Goal: Task Accomplishment & Management: Manage account settings

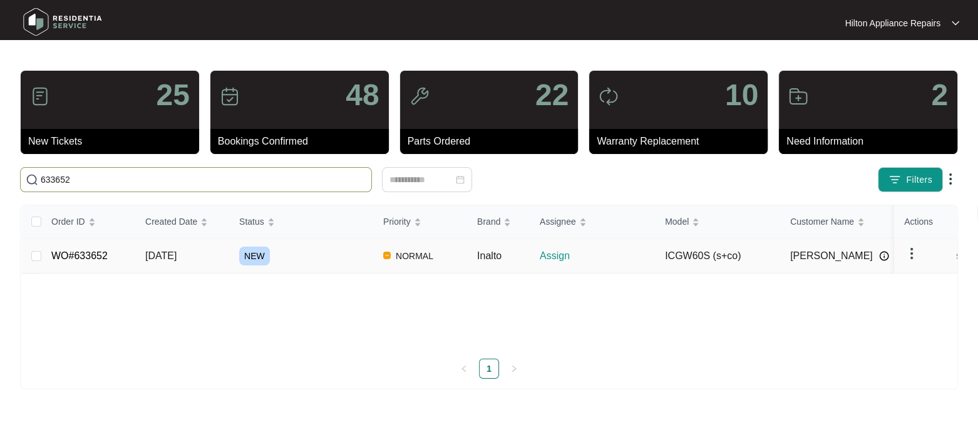
type input "633652"
click at [166, 257] on span "[DATE]" at bounding box center [160, 255] width 31 height 11
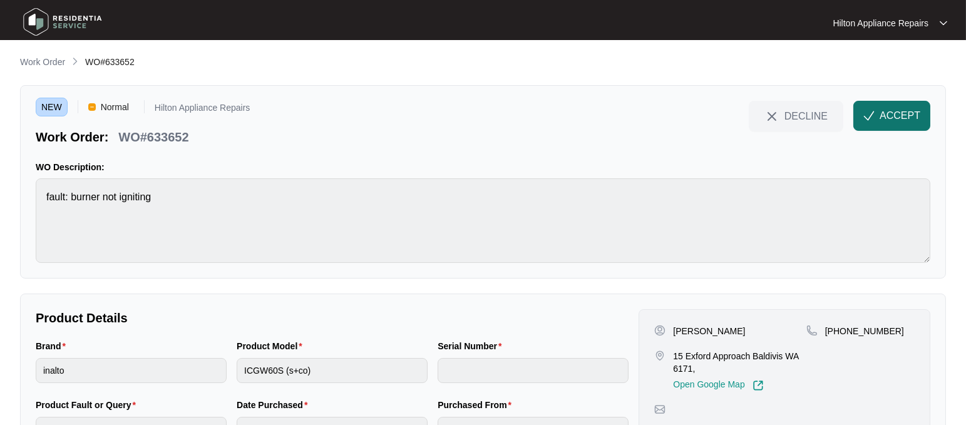
click at [898, 108] on span "ACCEPT" at bounding box center [900, 115] width 41 height 15
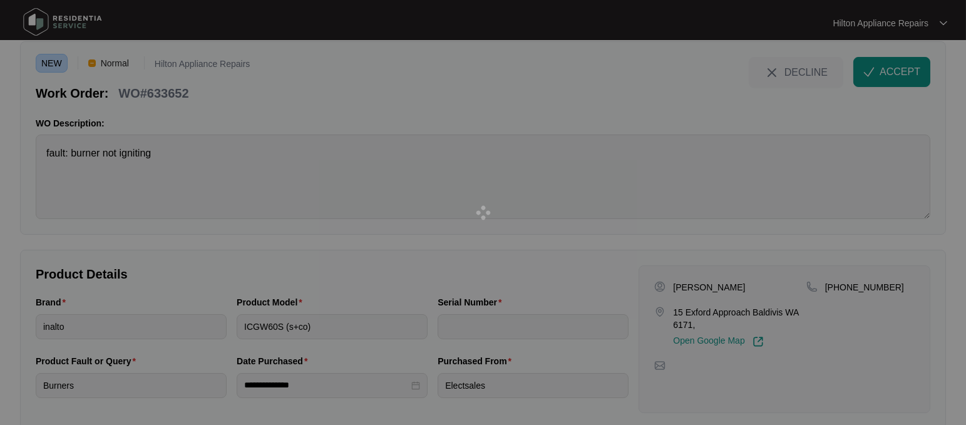
scroll to position [66, 0]
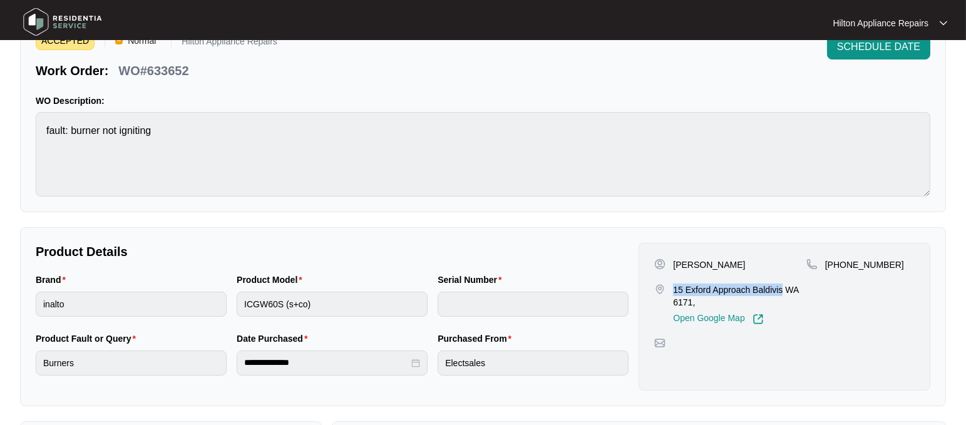
drag, startPoint x: 784, startPoint y: 289, endPoint x: 671, endPoint y: 289, distance: 113.3
click at [671, 289] on div "15 Exford Approach Baldivis WA 6171, Open Google Map" at bounding box center [730, 304] width 152 height 41
copy p "15 Exford Approach Baldivis"
drag, startPoint x: 883, startPoint y: 263, endPoint x: 838, endPoint y: 259, distance: 44.6
click at [838, 259] on p "+61412582124" at bounding box center [864, 265] width 79 height 13
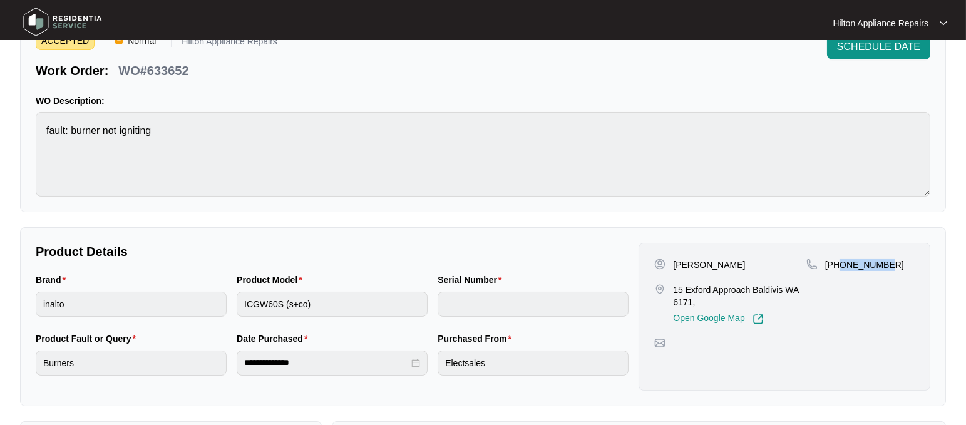
copy p "412582124"
click at [184, 297] on div "Brand inalto Product Model ICGW60S (s+co) Serial Number" at bounding box center [332, 302] width 603 height 59
click at [229, 294] on div "Brand inalto Product Model ICGW60S (s+co) Serial Number" at bounding box center [332, 302] width 603 height 59
drag, startPoint x: 781, startPoint y: 288, endPoint x: 672, endPoint y: 289, distance: 108.3
click at [673, 289] on p "15 Exford Approach Baldivis WA 6171," at bounding box center [739, 296] width 133 height 25
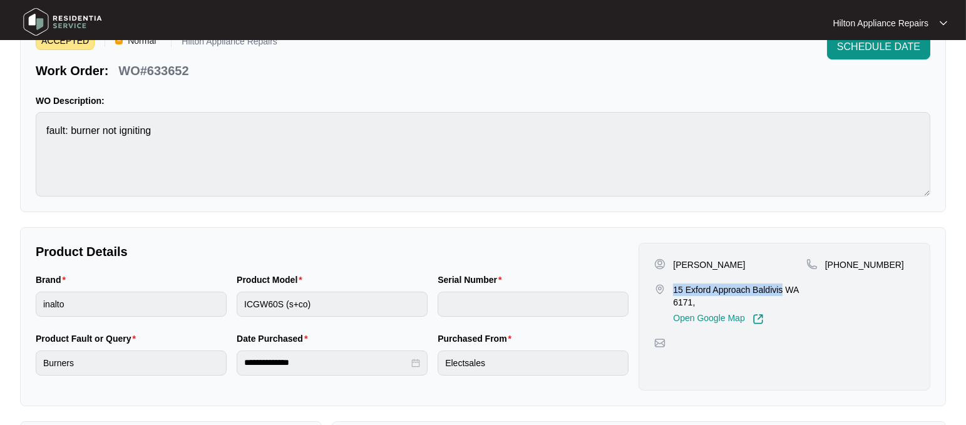
copy p "15 Exford Approach Baldivis"
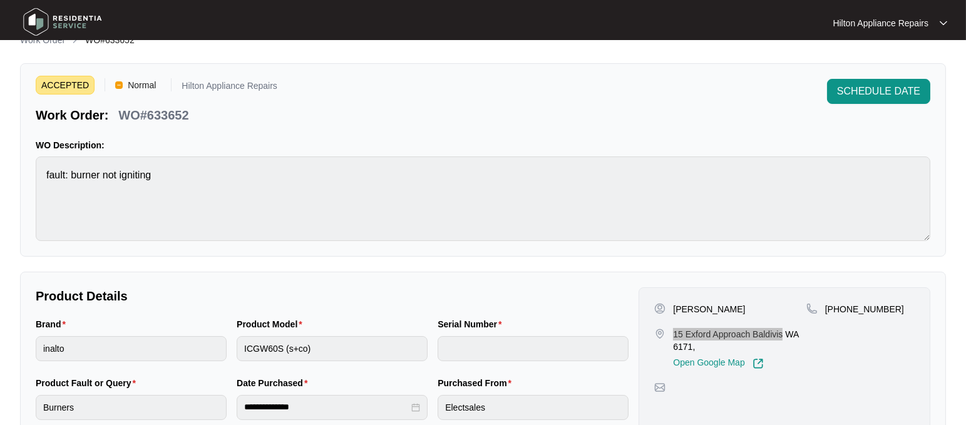
scroll to position [0, 0]
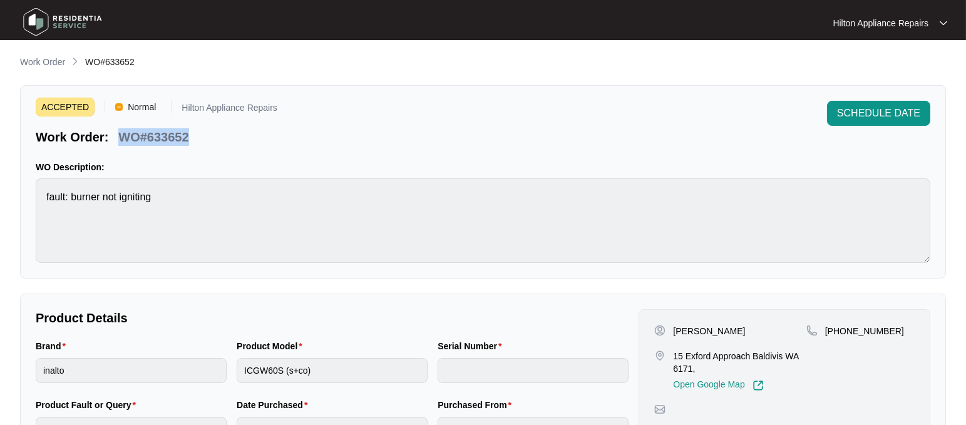
drag, startPoint x: 197, startPoint y: 136, endPoint x: 108, endPoint y: 136, distance: 89.5
click at [108, 136] on div "Work Order: WO#633652" at bounding box center [157, 135] width 242 height 22
copy div "WO#633652"
drag, startPoint x: 883, startPoint y: 330, endPoint x: 840, endPoint y: 327, distance: 43.9
click at [840, 327] on p "+61412582124" at bounding box center [864, 331] width 79 height 13
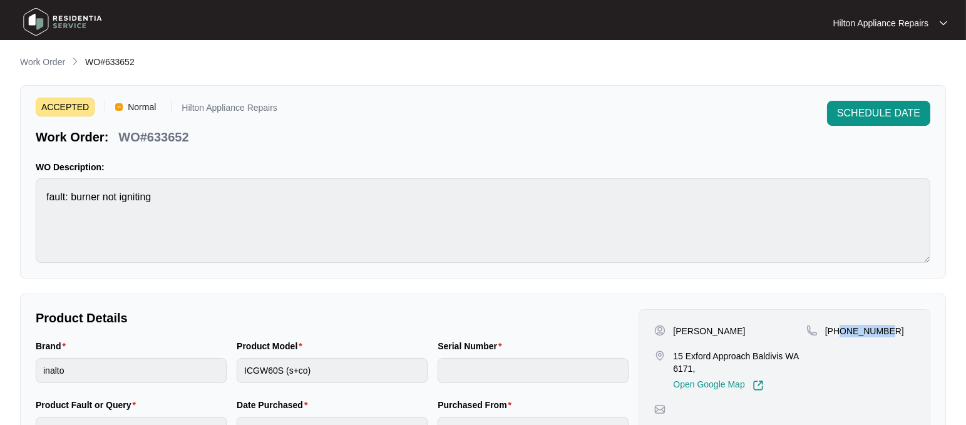
copy p "412582124"
drag, startPoint x: 160, startPoint y: 135, endPoint x: 116, endPoint y: 131, distance: 44.0
click at [116, 131] on div "Work Order: WO#633652" at bounding box center [157, 135] width 242 height 22
copy p "WO#633652"
click at [220, 365] on div "Brand inalto Product Model ICGW60S (s+co) Serial Number" at bounding box center [332, 368] width 603 height 59
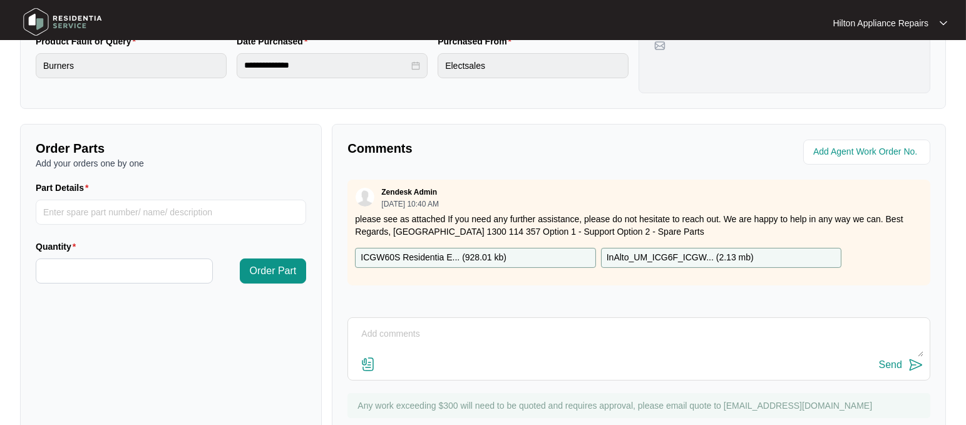
scroll to position [404, 0]
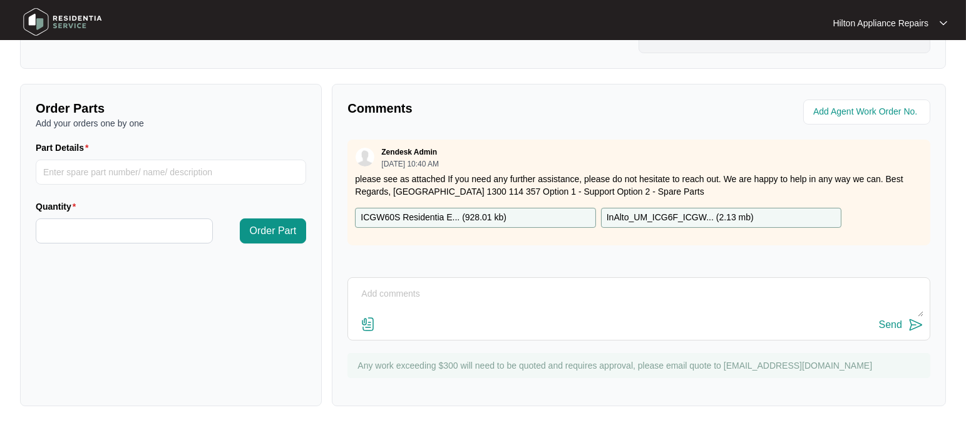
click at [547, 217] on div "ICGW60S Residentia E... ( 928.01 kb )" at bounding box center [475, 218] width 240 height 20
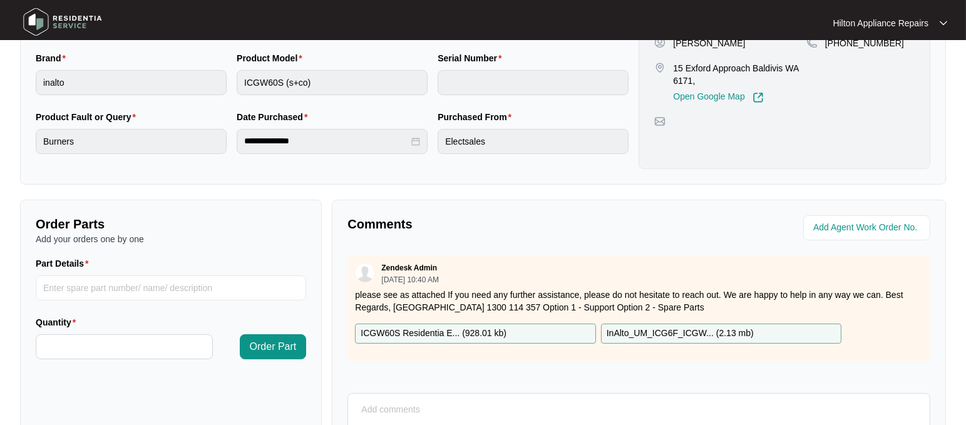
scroll to position [391, 0]
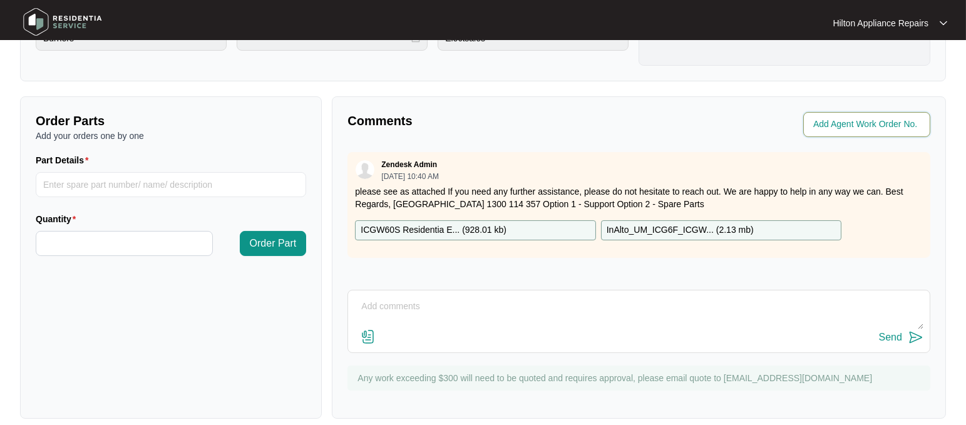
click at [834, 123] on input "string" at bounding box center [868, 124] width 110 height 15
type input "41803"
click at [599, 103] on div "Comments Agent Work Order No. Zendesk Admin 08/28/2025 at 10:40 AM please see a…" at bounding box center [639, 257] width 614 height 322
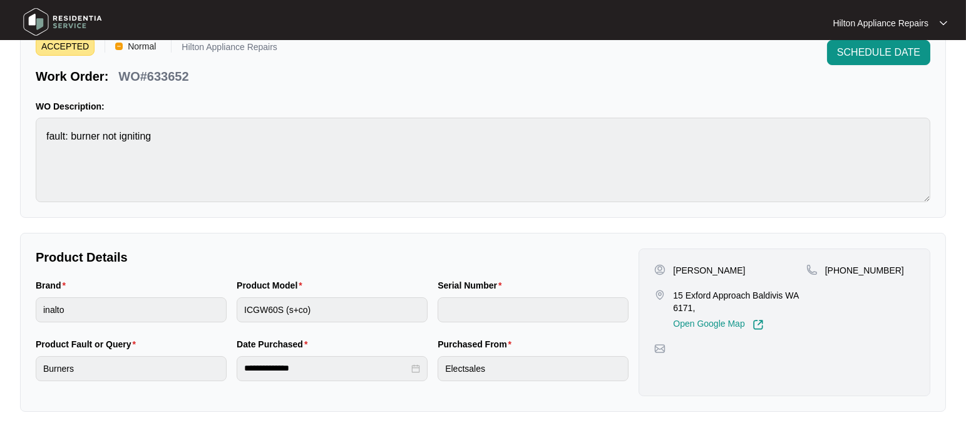
scroll to position [0, 0]
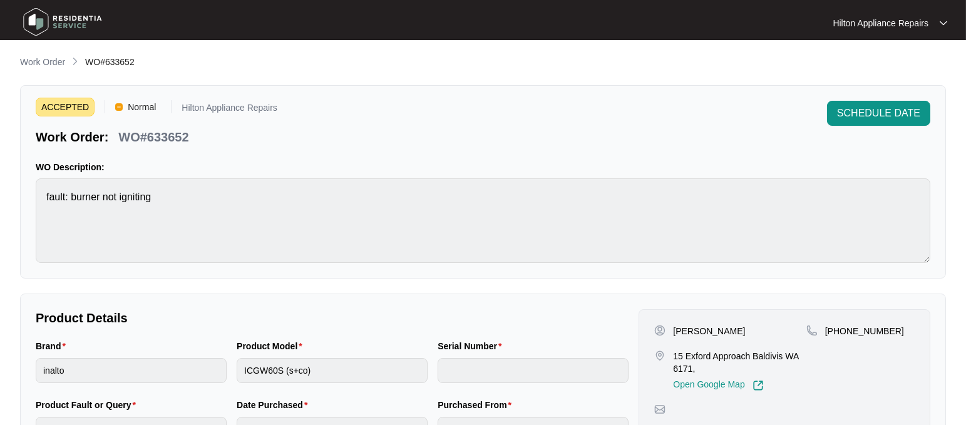
drag, startPoint x: 36, startPoint y: 61, endPoint x: 51, endPoint y: 60, distance: 15.1
click at [36, 61] on p "Work Order" at bounding box center [42, 62] width 45 height 13
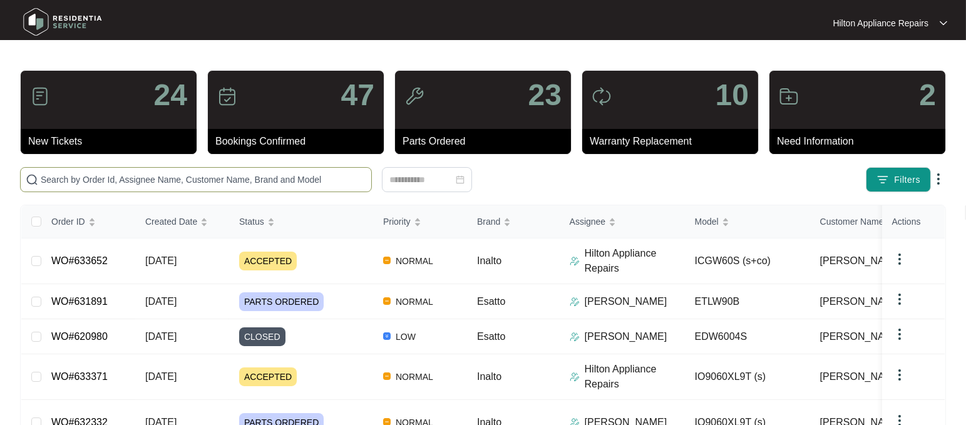
click at [60, 182] on input "text" at bounding box center [204, 180] width 326 height 14
paste input "WO#632214"
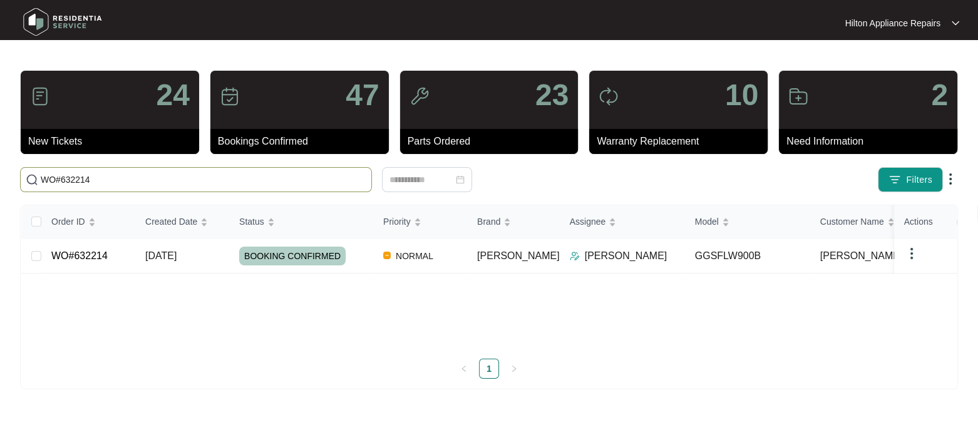
type input "WO#632214"
click at [163, 250] on span "[DATE]" at bounding box center [160, 255] width 31 height 11
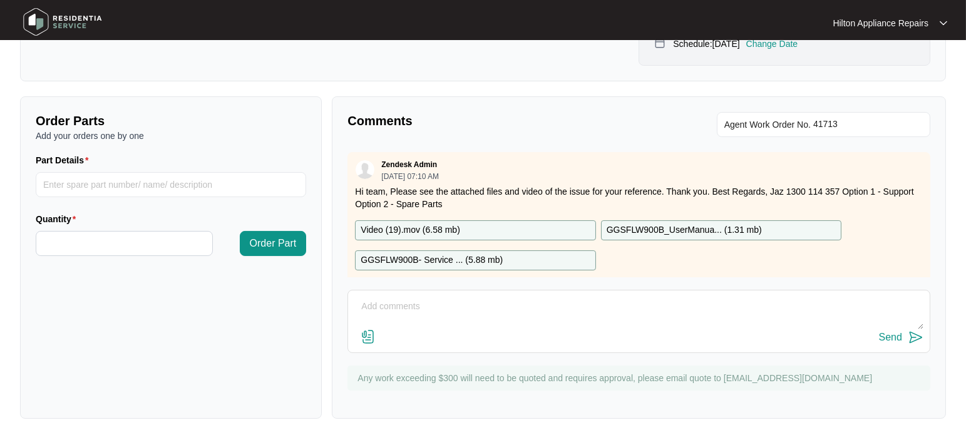
scroll to position [115, 0]
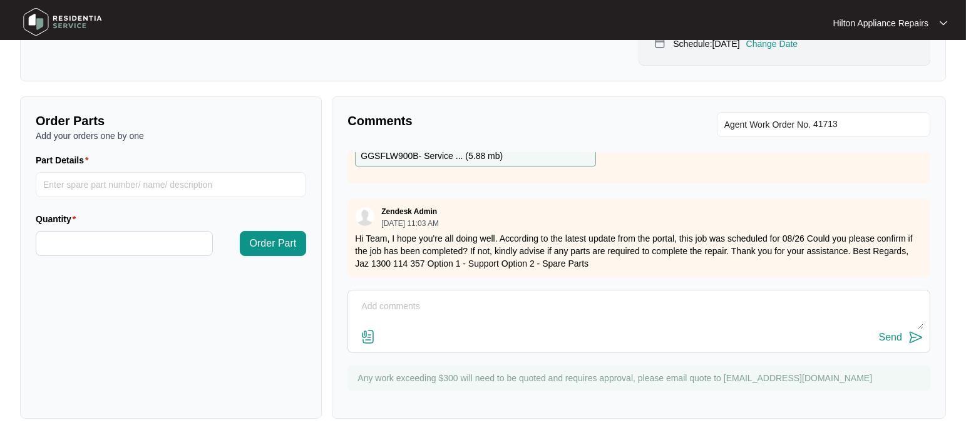
click at [386, 297] on textarea at bounding box center [638, 313] width 569 height 33
paste textarea "Joel Poole (CENTRAL - Apprentice) (26/08/2025) - Work Note Bearings are knacked…"
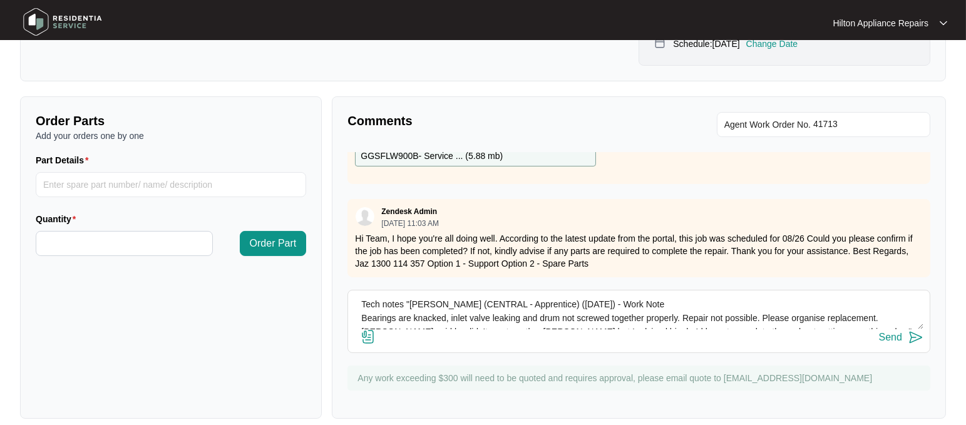
scroll to position [0, 0]
drag, startPoint x: 543, startPoint y: 292, endPoint x: 498, endPoint y: 289, distance: 45.2
click at [498, 297] on textarea "Tech notes "Joel Poole (CENTRAL - Apprentice) (26/08/2025) - Work Note Bearings…" at bounding box center [638, 313] width 569 height 33
type textarea "Tech notes "Joel Poole (CENTRAL) (26/08/2025) - Work Note Bearings are knacked,…"
click at [365, 329] on img at bounding box center [368, 336] width 15 height 15
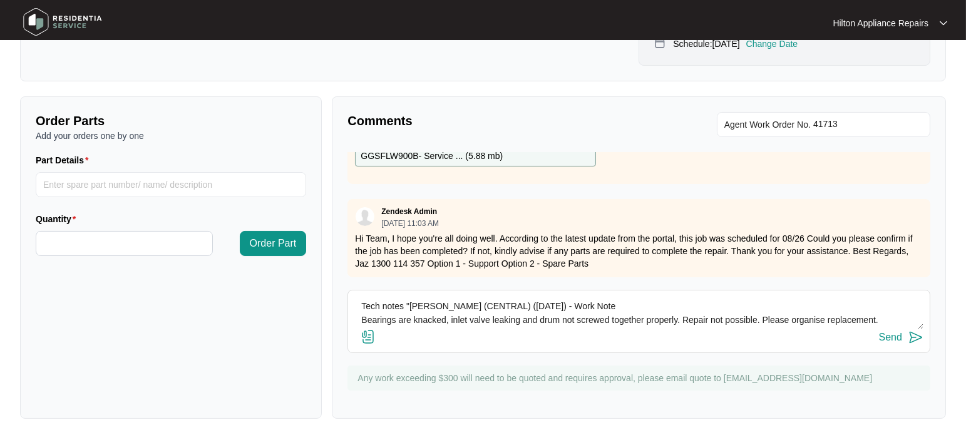
click at [0, 0] on input "file" at bounding box center [0, 0] width 0 height 0
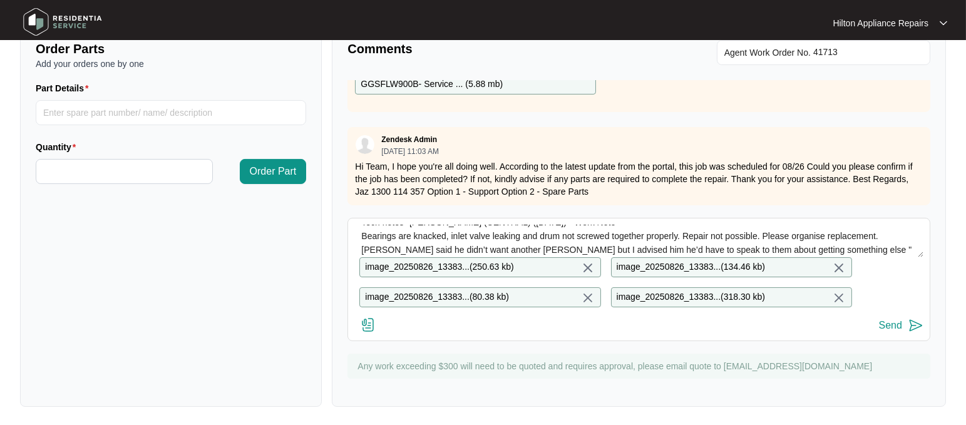
scroll to position [13, 0]
click at [890, 324] on div "Send" at bounding box center [890, 325] width 23 height 11
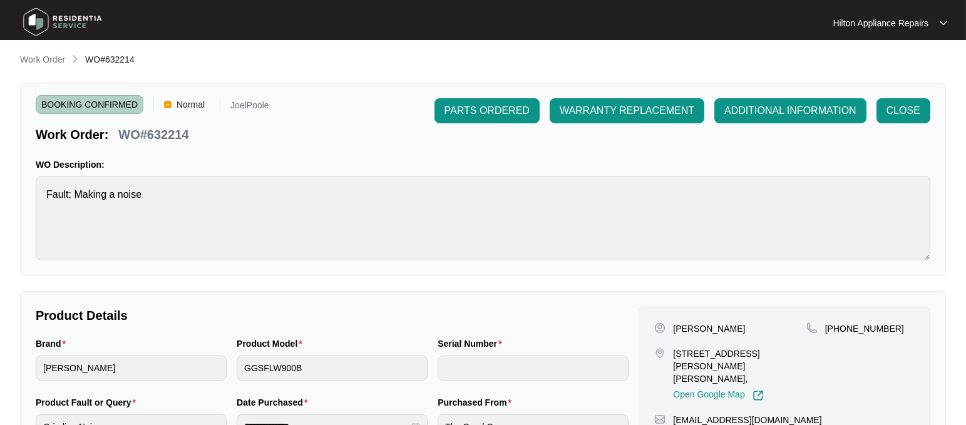
scroll to position [0, 0]
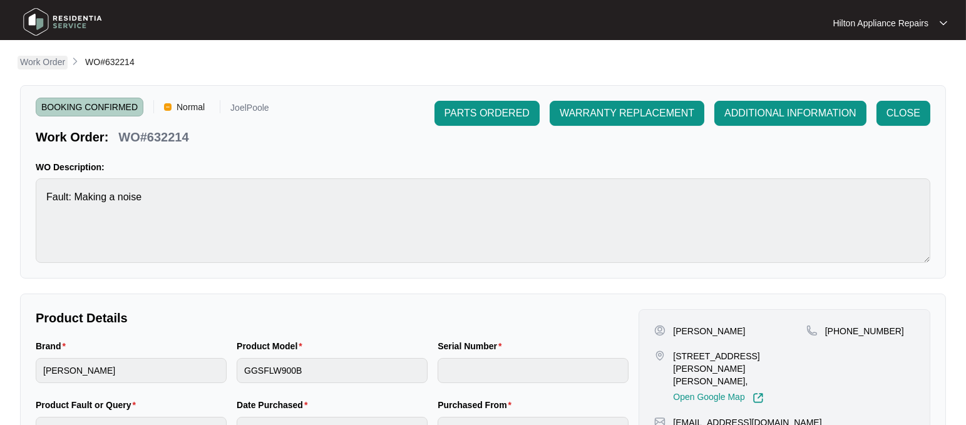
click at [37, 59] on p "Work Order" at bounding box center [42, 62] width 45 height 13
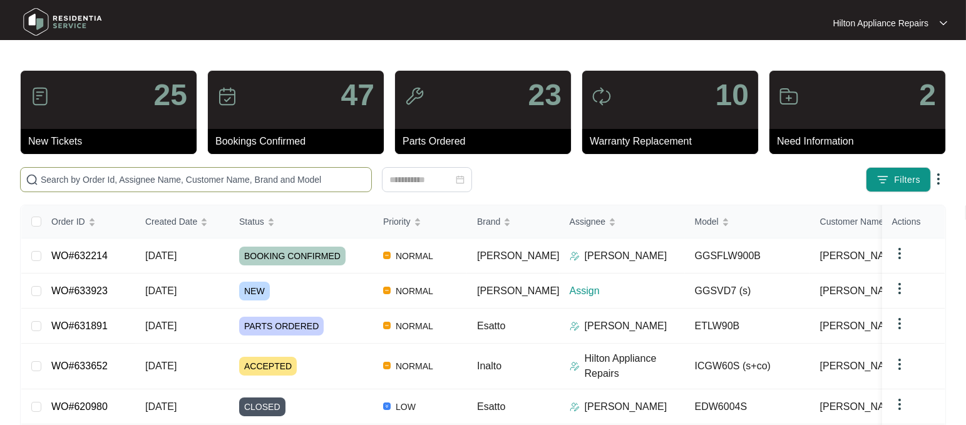
click at [106, 180] on input "text" at bounding box center [204, 180] width 326 height 14
paste input "WO#613888"
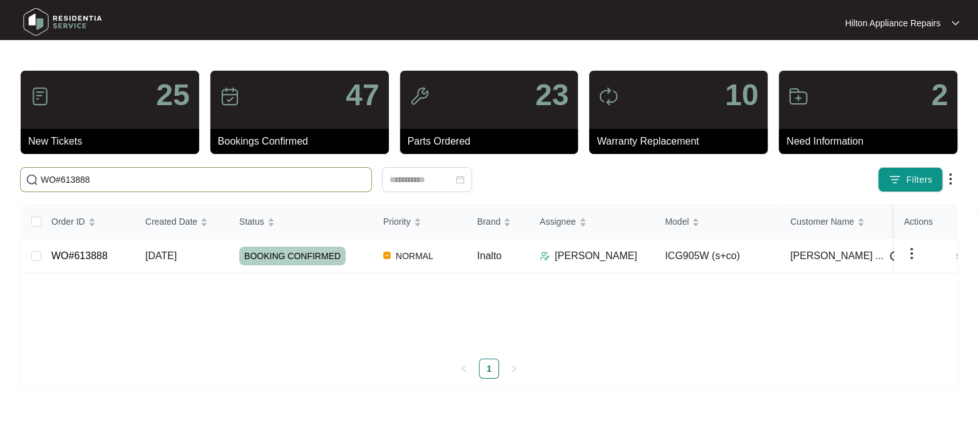
type input "WO#613888"
click at [171, 256] on span "15/07/2025" at bounding box center [160, 255] width 31 height 11
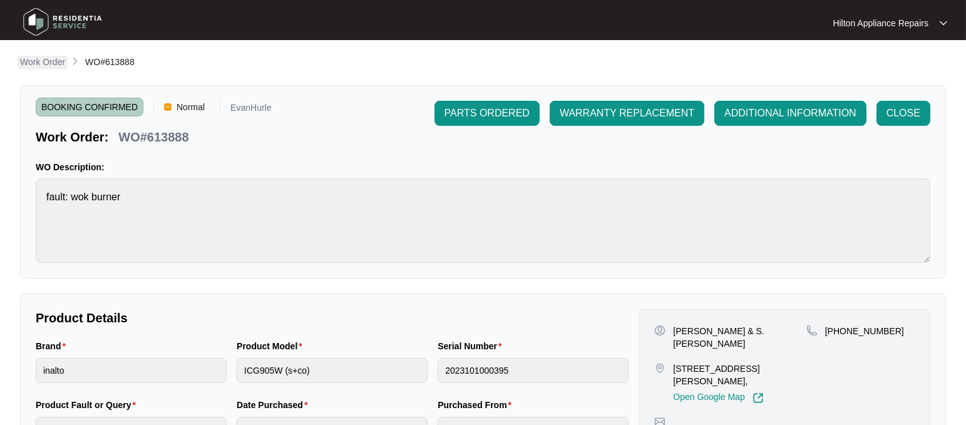
click at [31, 59] on p "Work Order" at bounding box center [42, 62] width 45 height 13
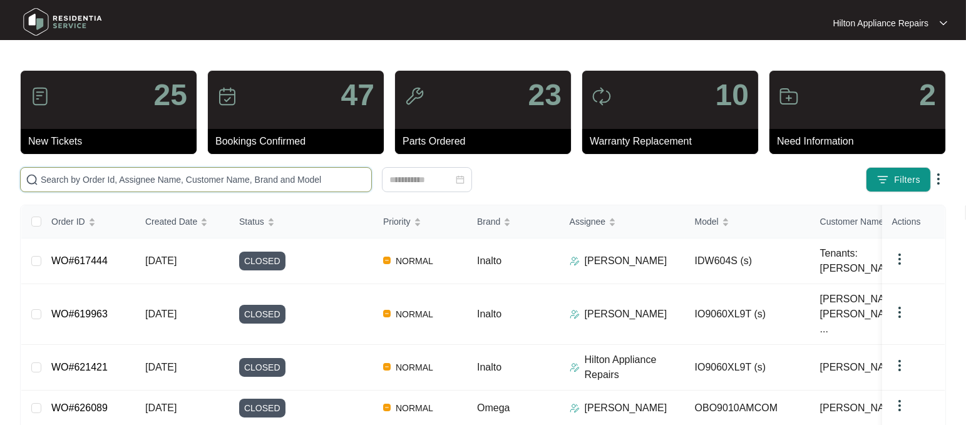
click at [48, 177] on input "text" at bounding box center [204, 180] width 326 height 14
paste input "WO#623909"
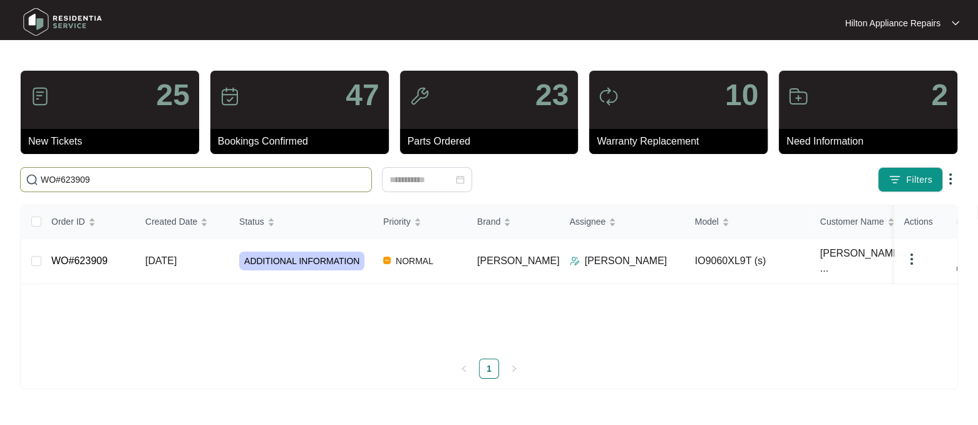
type input "WO#623909"
click at [160, 257] on span "[DATE]" at bounding box center [160, 260] width 31 height 11
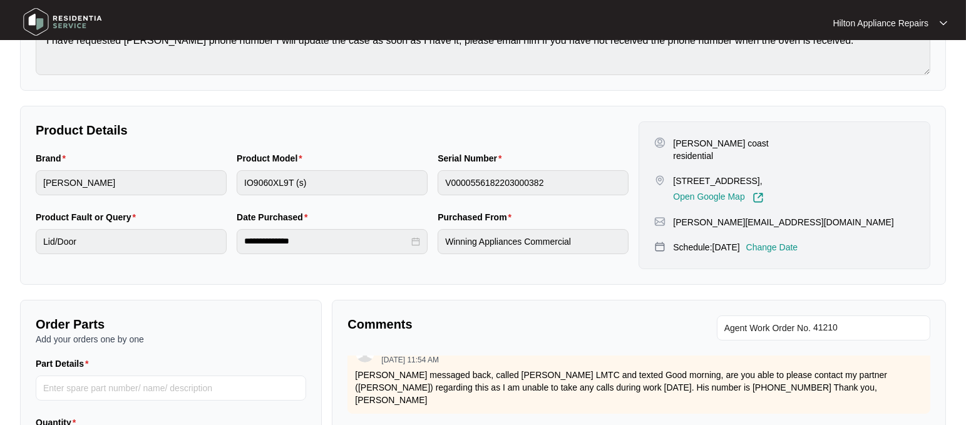
scroll to position [247, 0]
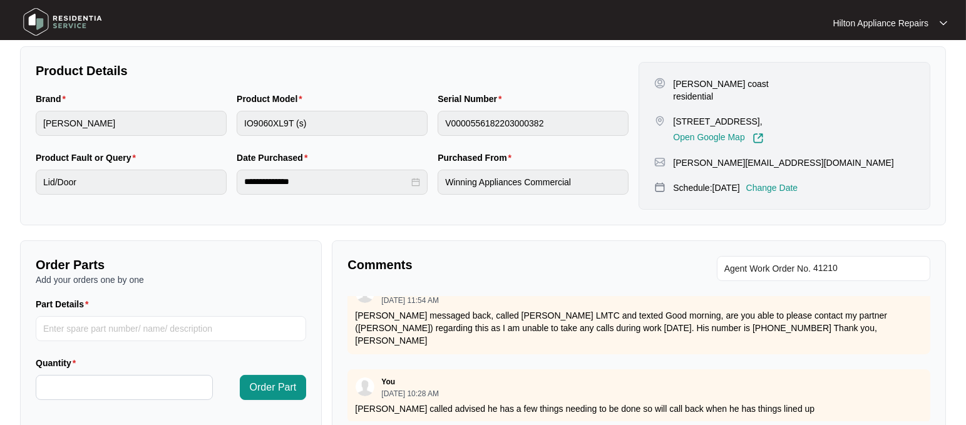
click at [793, 182] on p "Change Date" at bounding box center [772, 188] width 52 height 13
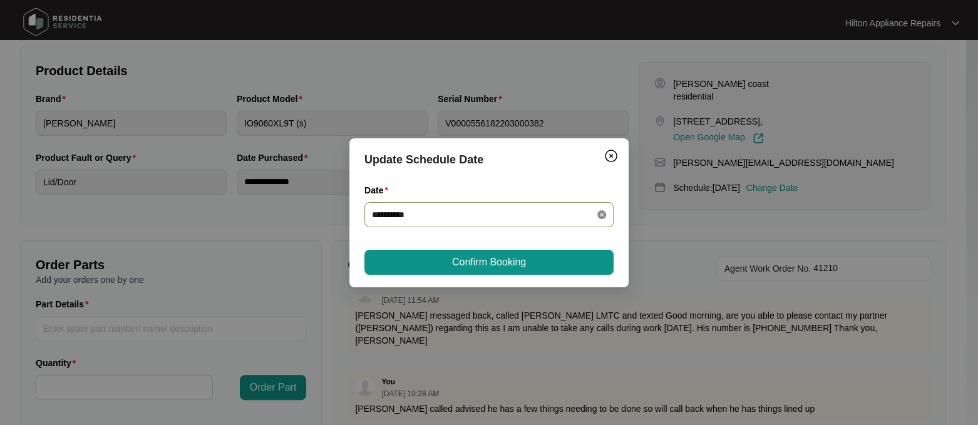
click at [604, 212] on icon "close-circle" at bounding box center [601, 214] width 9 height 9
click at [601, 213] on div at bounding box center [489, 215] width 234 height 14
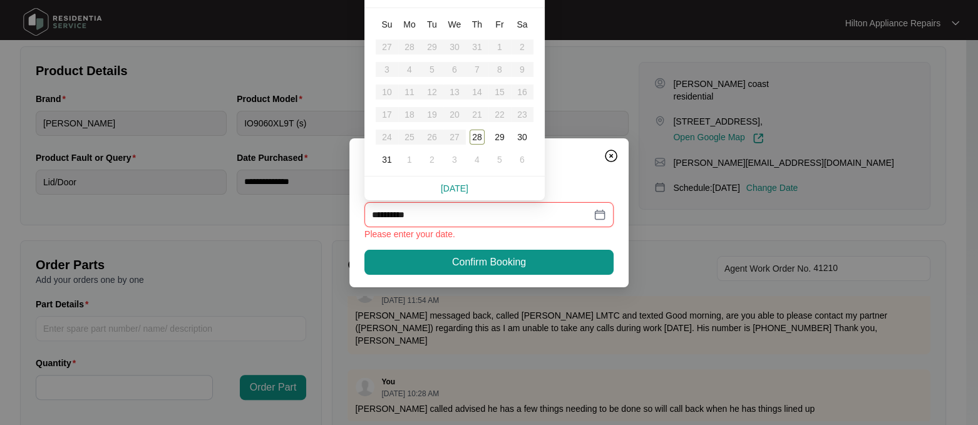
type input "**********"
click at [428, 158] on div "2" at bounding box center [431, 159] width 15 height 15
type input "**********"
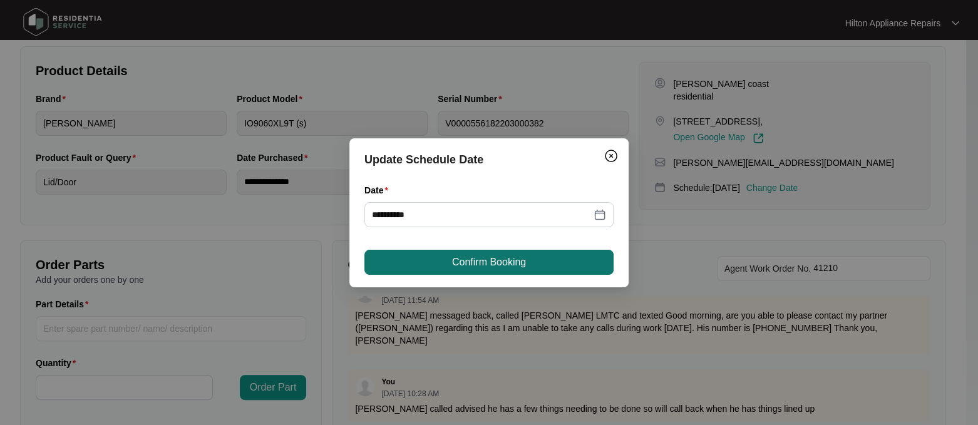
click at [467, 265] on span "Confirm Booking" at bounding box center [489, 262] width 74 height 15
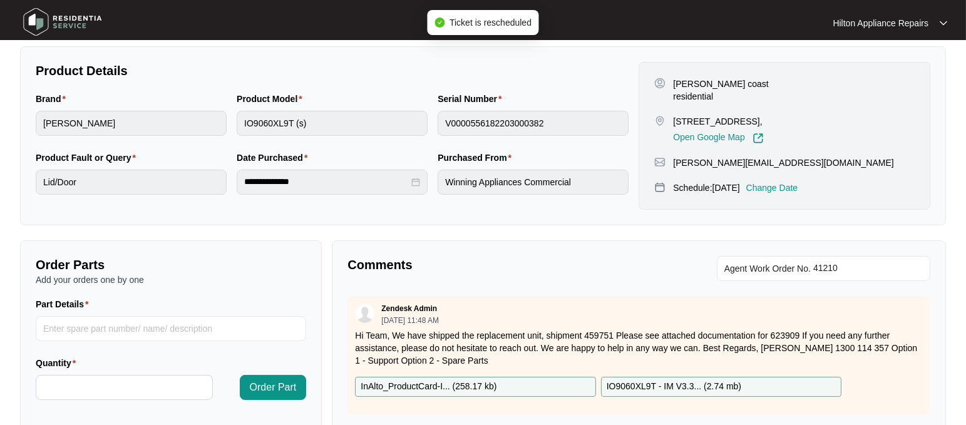
scroll to position [0, 0]
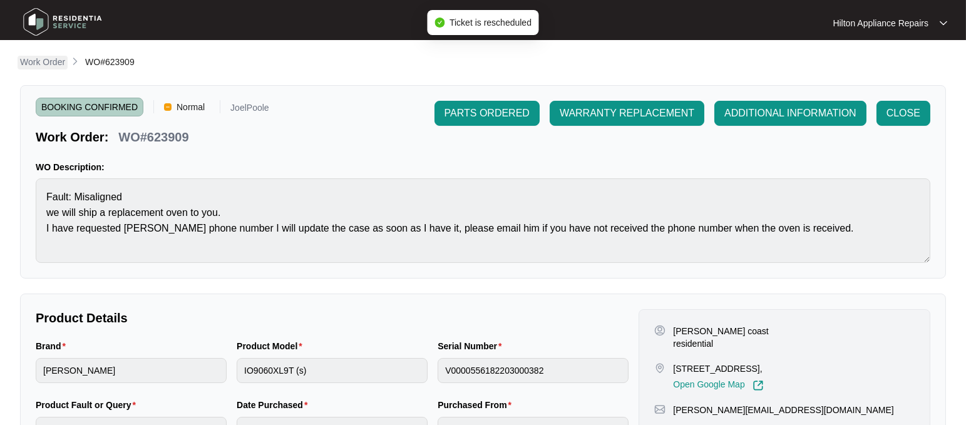
click at [38, 63] on p "Work Order" at bounding box center [42, 62] width 45 height 13
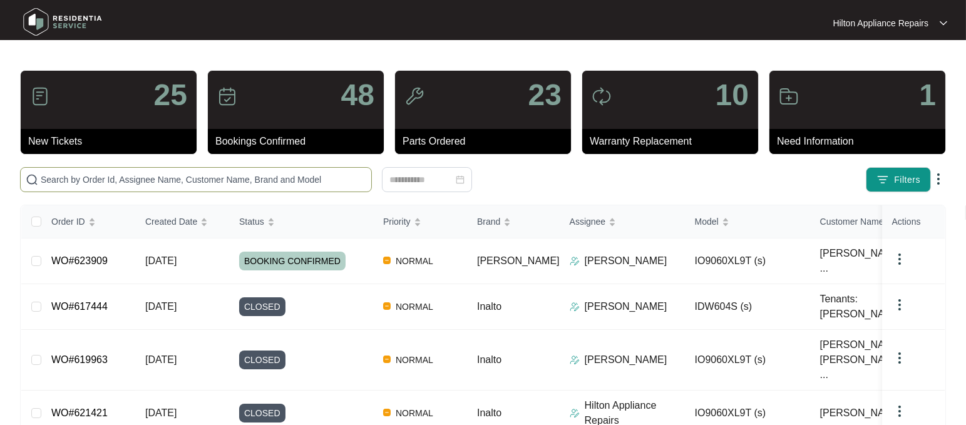
click at [96, 178] on input "text" at bounding box center [204, 180] width 326 height 14
paste input "633717"
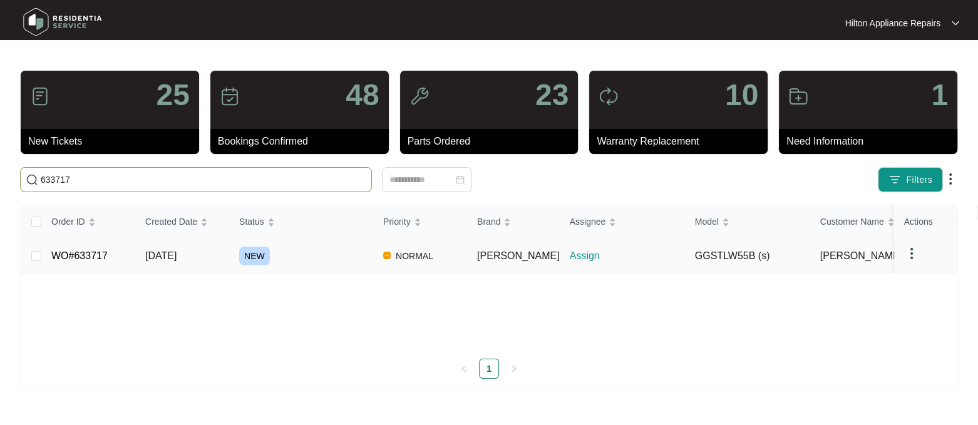
type input "633717"
click at [176, 255] on span "[DATE]" at bounding box center [160, 255] width 31 height 11
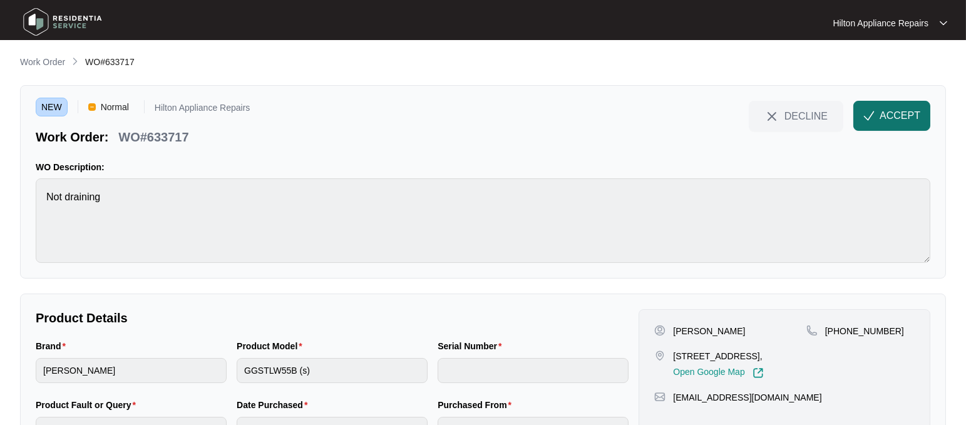
click at [885, 112] on span "ACCEPT" at bounding box center [900, 115] width 41 height 15
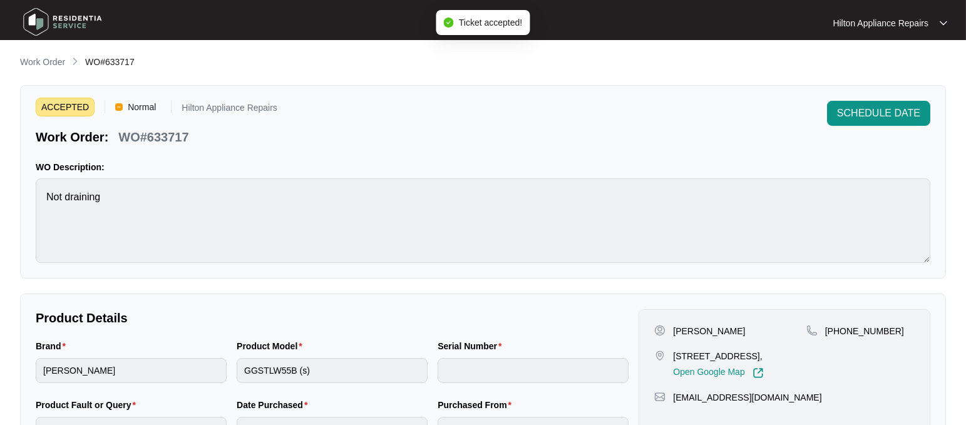
drag, startPoint x: 783, startPoint y: 355, endPoint x: 669, endPoint y: 353, distance: 113.3
click at [669, 353] on div "74 rockford street Mandurah Wa 6210, Open Google Map" at bounding box center [730, 364] width 152 height 29
copy p "74 rockford street Mandurah"
drag, startPoint x: 690, startPoint y: 333, endPoint x: 670, endPoint y: 329, distance: 20.4
click at [670, 329] on div "[PERSON_NAME]" at bounding box center [730, 331] width 152 height 13
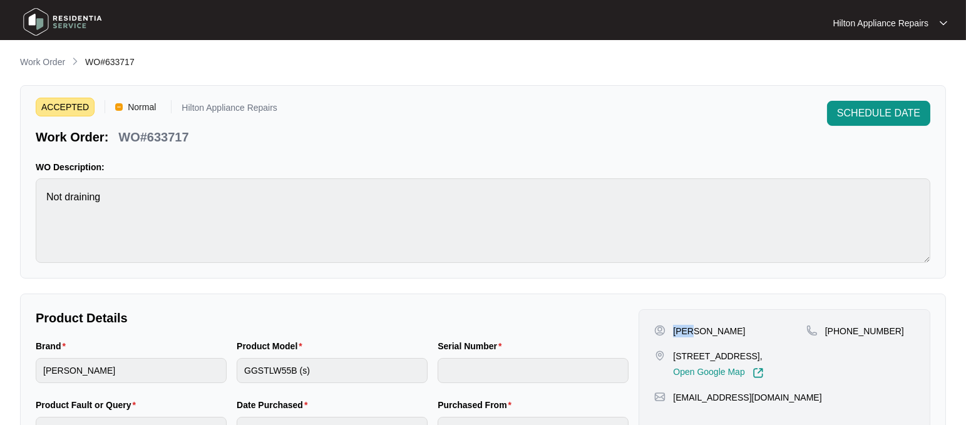
copy p "Zoe"
drag, startPoint x: 707, startPoint y: 329, endPoint x: 689, endPoint y: 332, distance: 17.7
click at [689, 332] on div "[PERSON_NAME]" at bounding box center [730, 331] width 152 height 13
copy p "Goldney"
drag, startPoint x: 882, startPoint y: 328, endPoint x: 841, endPoint y: 324, distance: 40.9
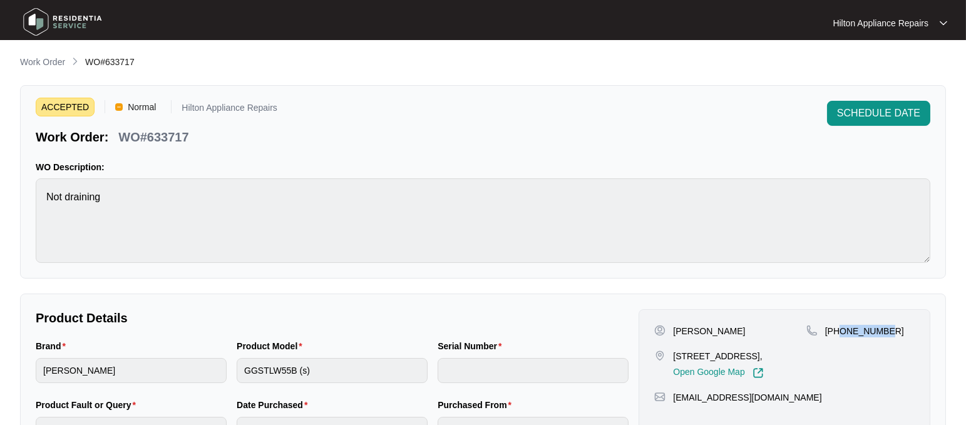
click at [841, 325] on p "[PHONE_NUMBER]" at bounding box center [864, 331] width 79 height 13
copy p "452311497"
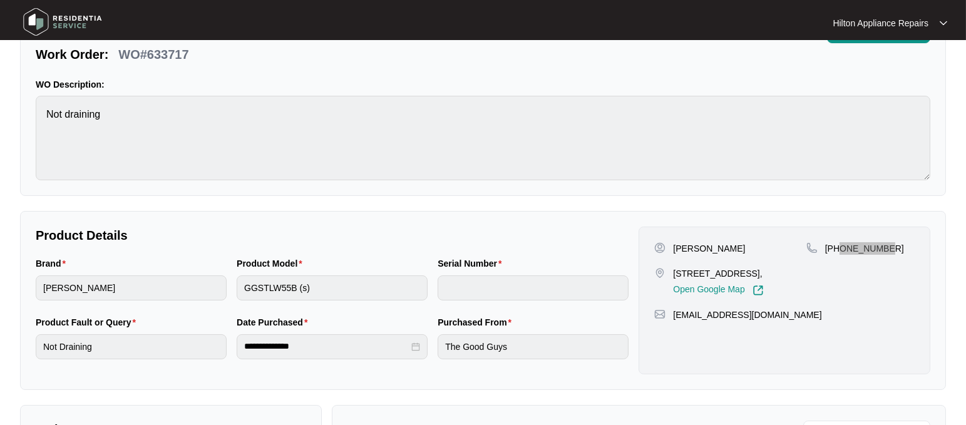
scroll to position [157, 0]
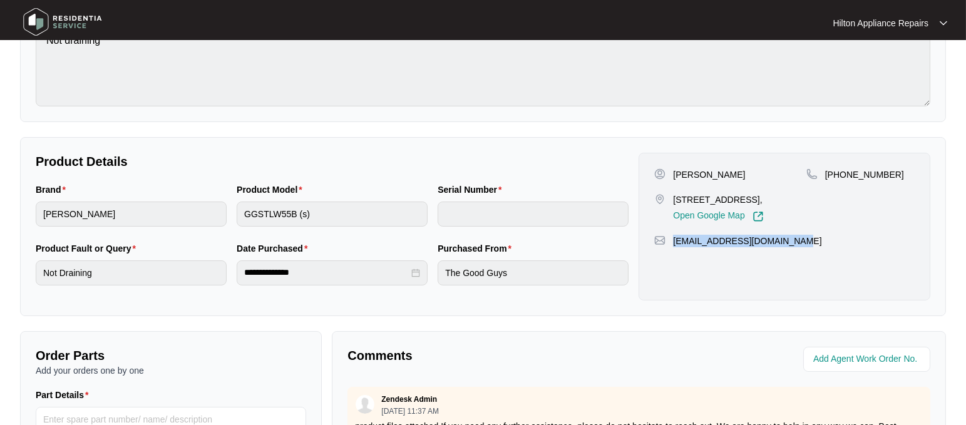
drag, startPoint x: 758, startPoint y: 257, endPoint x: 673, endPoint y: 255, distance: 84.5
click at [673, 247] on div "[EMAIL_ADDRESS][DOMAIN_NAME]" at bounding box center [784, 241] width 260 height 13
click at [163, 209] on div "Brand sôlt Product Model GGSTLW55B (s) Serial Number" at bounding box center [332, 212] width 603 height 59
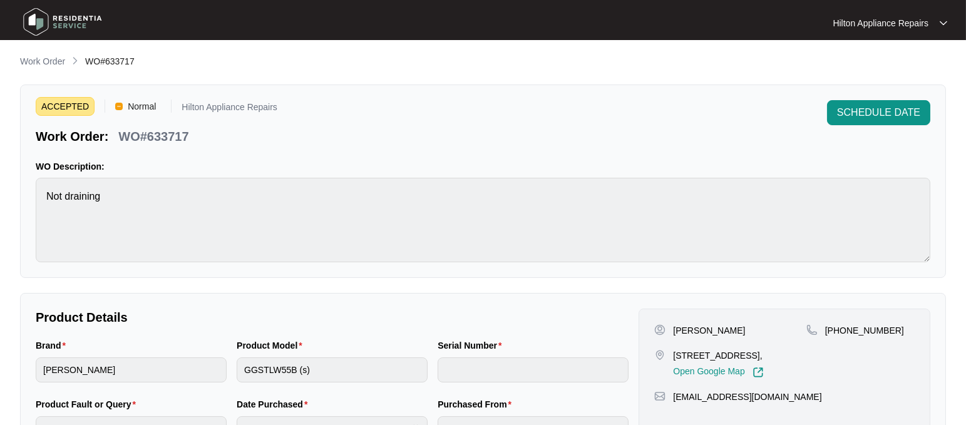
scroll to position [0, 0]
drag, startPoint x: 166, startPoint y: 138, endPoint x: 111, endPoint y: 138, distance: 55.1
click at [111, 138] on div "Work Order: WO#633717" at bounding box center [157, 135] width 242 height 22
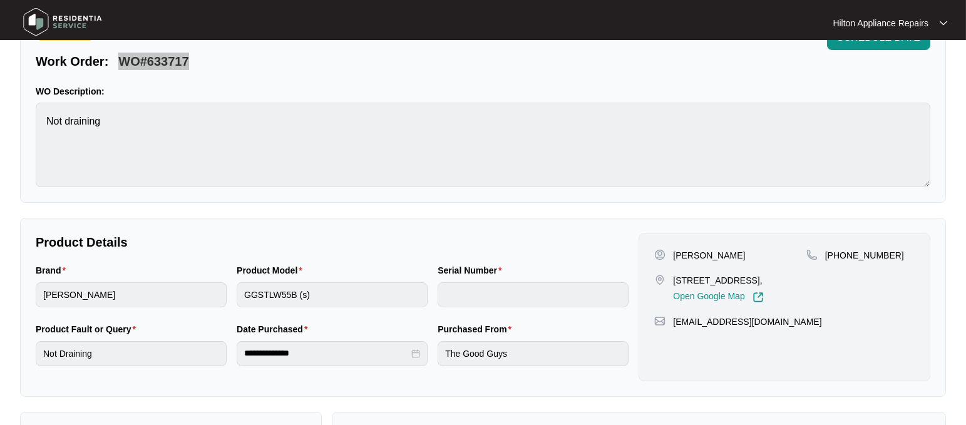
scroll to position [234, 0]
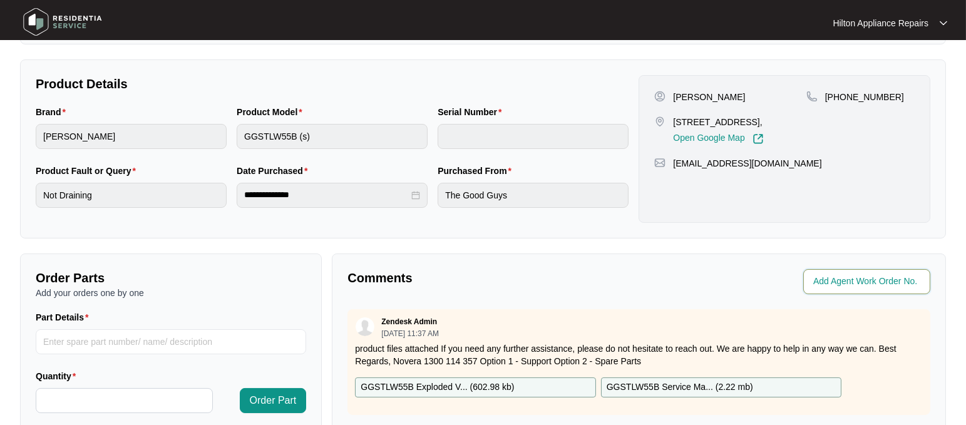
click at [831, 283] on input "string" at bounding box center [868, 281] width 110 height 15
type input "41805"
click at [605, 291] on div "Comments" at bounding box center [490, 281] width 296 height 25
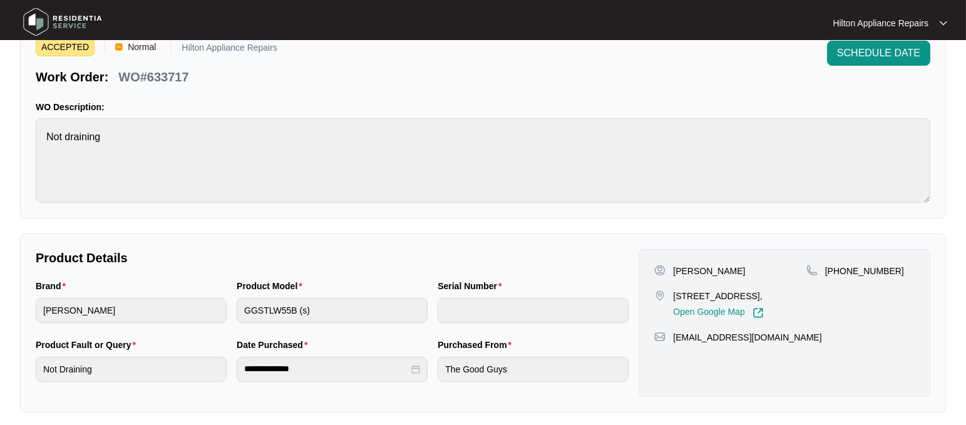
scroll to position [0, 0]
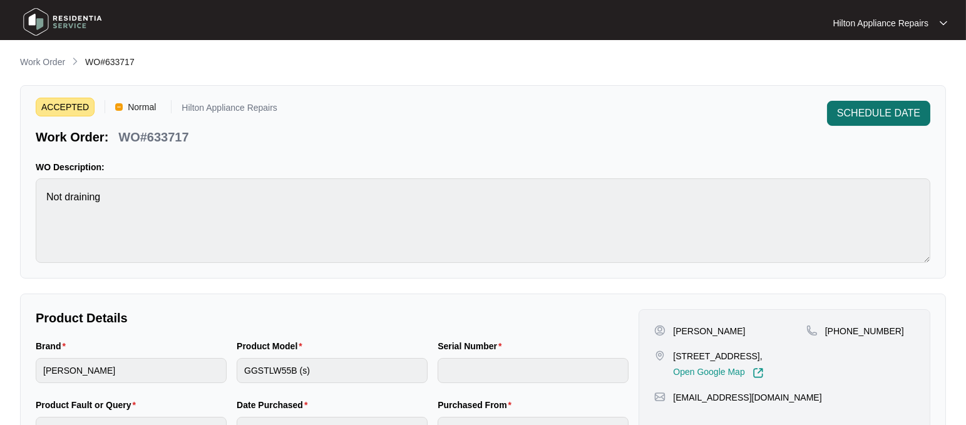
click at [873, 113] on span "SCHEDULE DATE" at bounding box center [878, 113] width 83 height 15
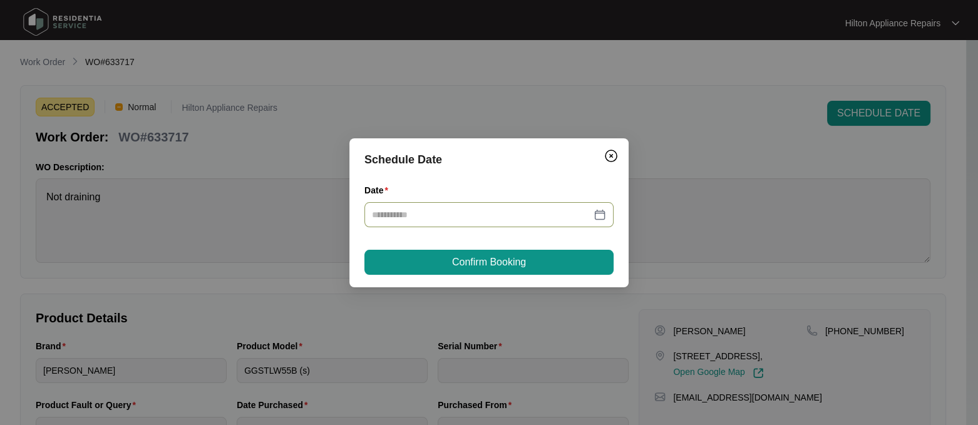
click at [602, 211] on div at bounding box center [489, 215] width 234 height 14
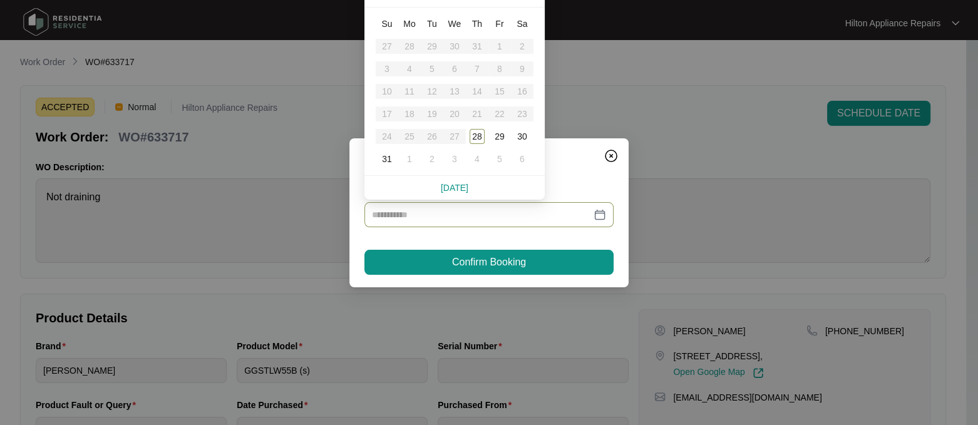
type input "**********"
click at [520, 135] on div "30" at bounding box center [522, 136] width 15 height 15
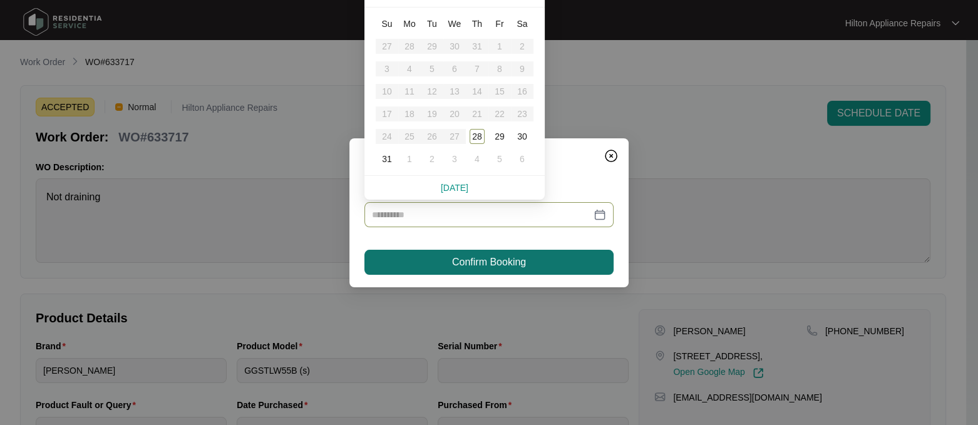
type input "**********"
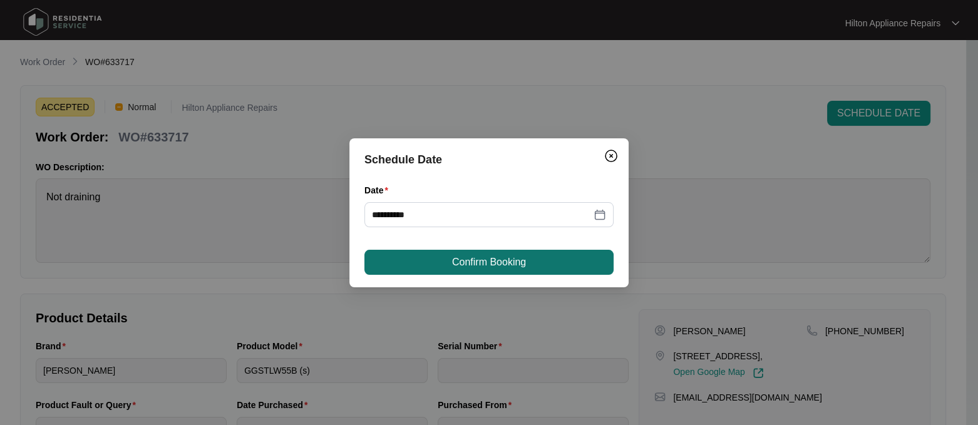
click at [476, 260] on span "Confirm Booking" at bounding box center [489, 262] width 74 height 15
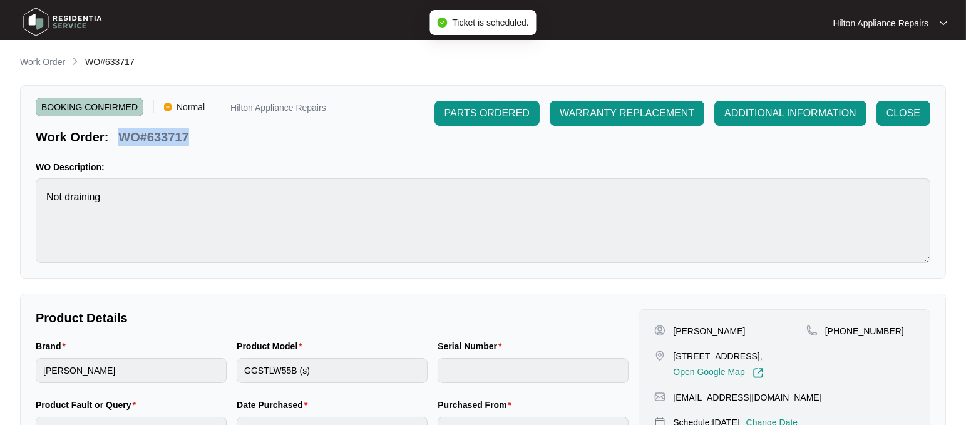
drag, startPoint x: 155, startPoint y: 136, endPoint x: 120, endPoint y: 126, distance: 36.3
click at [120, 126] on div "Work Order: WO#633717" at bounding box center [181, 135] width 291 height 22
click at [38, 61] on p "Work Order" at bounding box center [42, 62] width 45 height 13
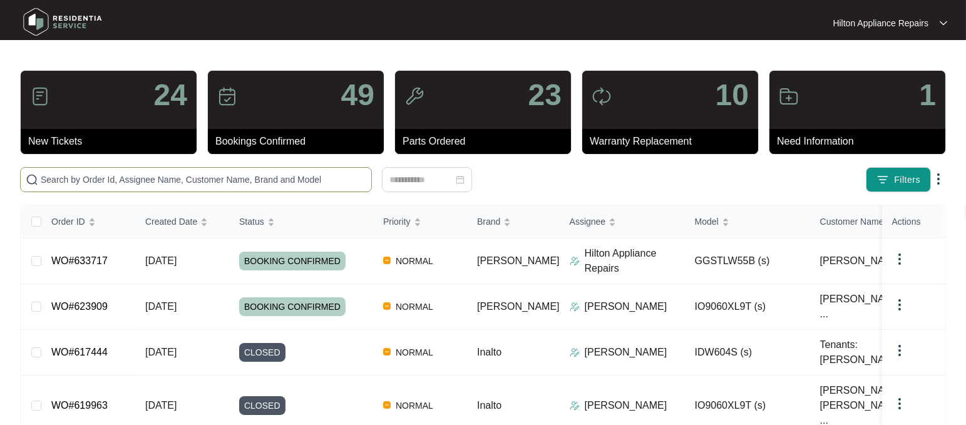
click at [54, 182] on input "text" at bounding box center [204, 180] width 326 height 14
paste input "WO#633717"
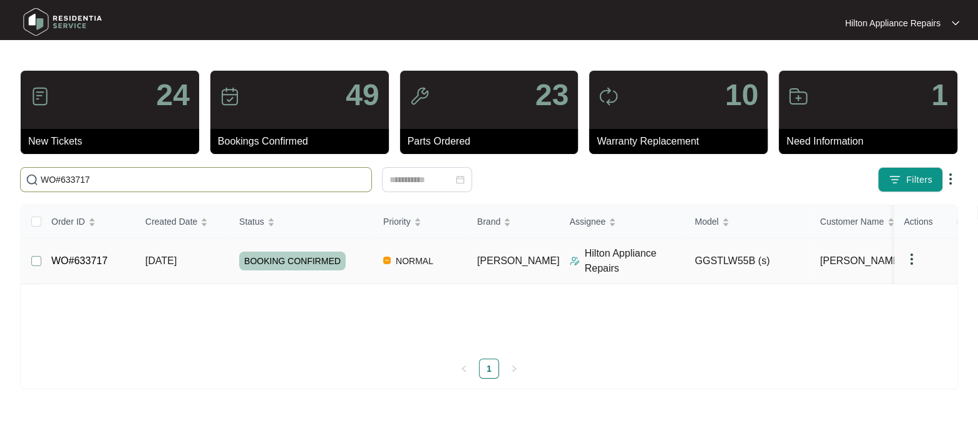
type input "WO#633717"
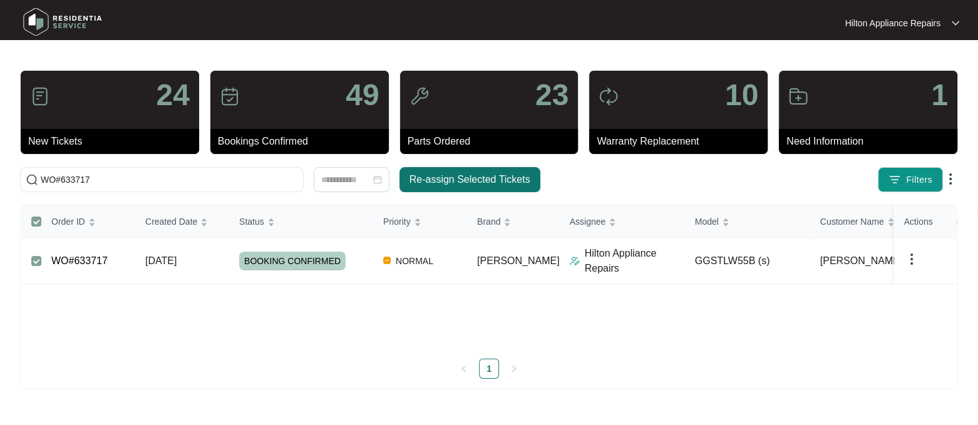
click at [438, 182] on span "Re-assign Selected Tickets" at bounding box center [469, 179] width 121 height 15
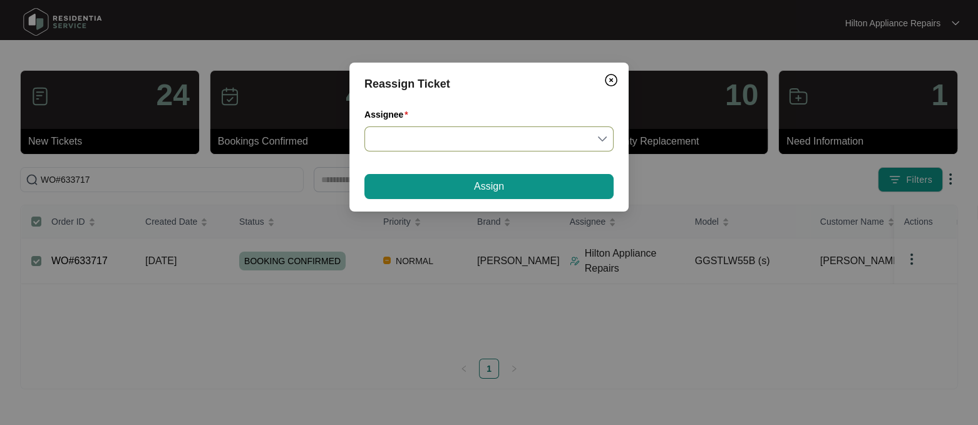
click at [602, 139] on input "Assignee" at bounding box center [489, 139] width 234 height 24
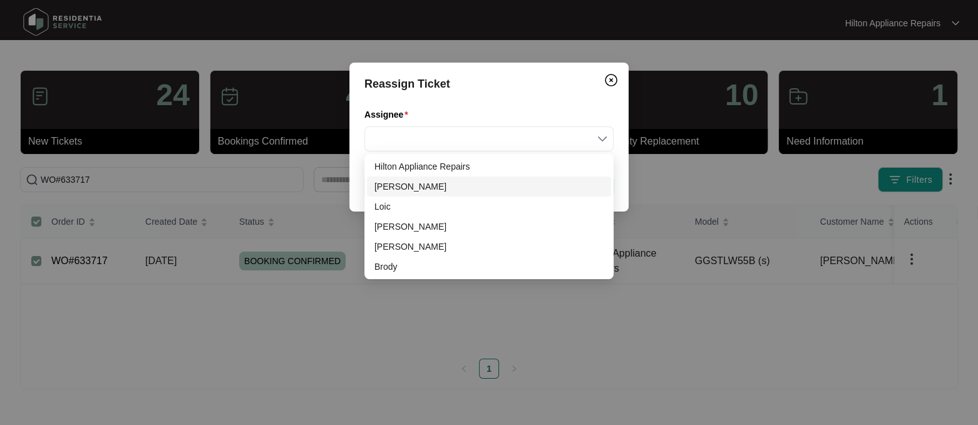
click at [396, 186] on div "Dean" at bounding box center [488, 187] width 229 height 14
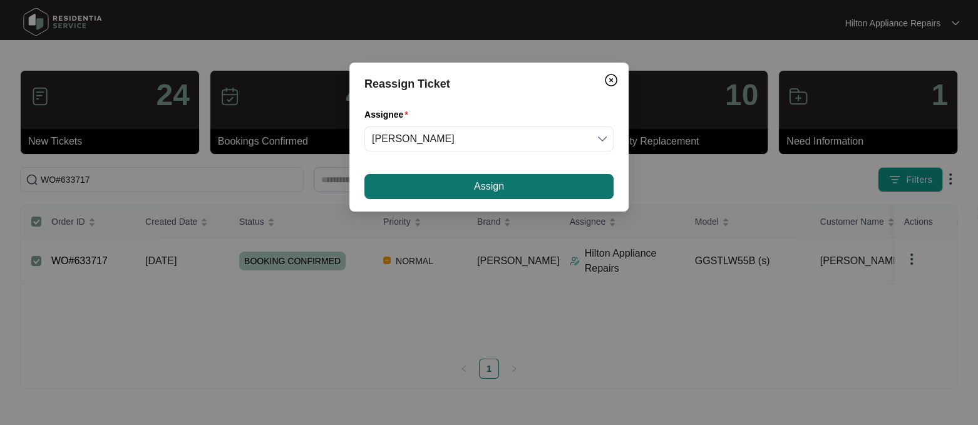
click at [454, 182] on button "Assign" at bounding box center [488, 186] width 249 height 25
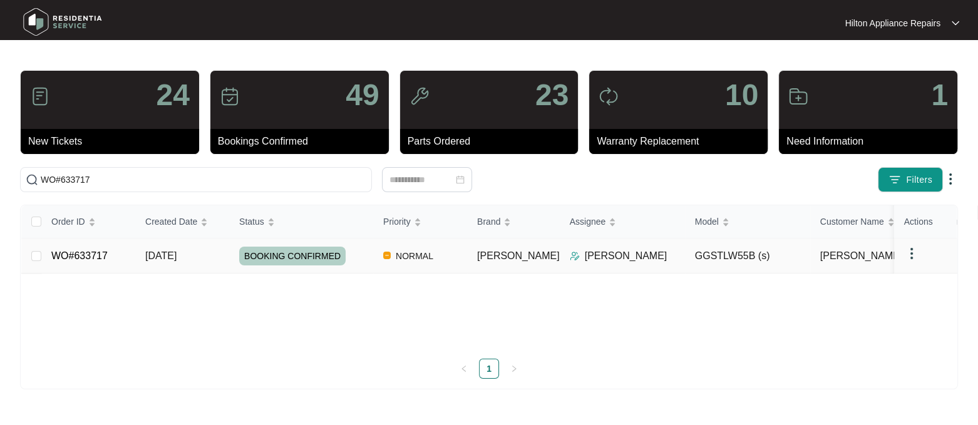
click at [160, 249] on div "Order ID Created Date Status Priority Brand Assignee Model Customer Name Purcha…" at bounding box center [488, 291] width 935 height 173
click at [156, 255] on span "[DATE]" at bounding box center [160, 255] width 31 height 11
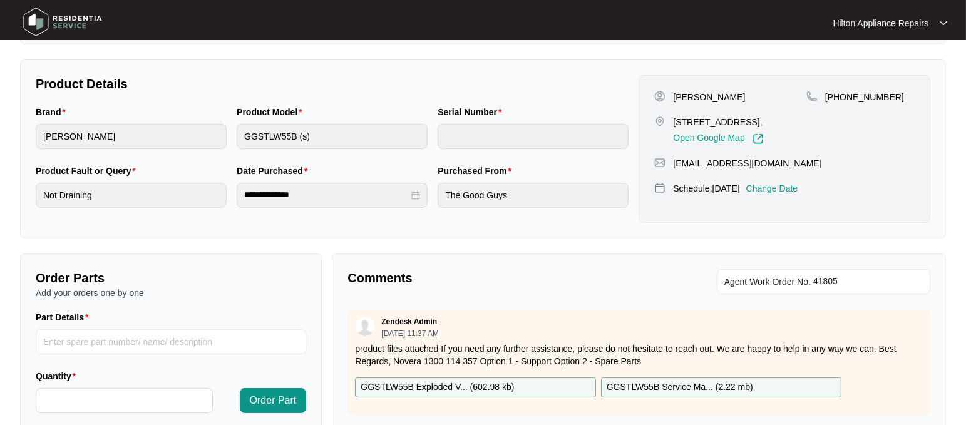
scroll to position [391, 0]
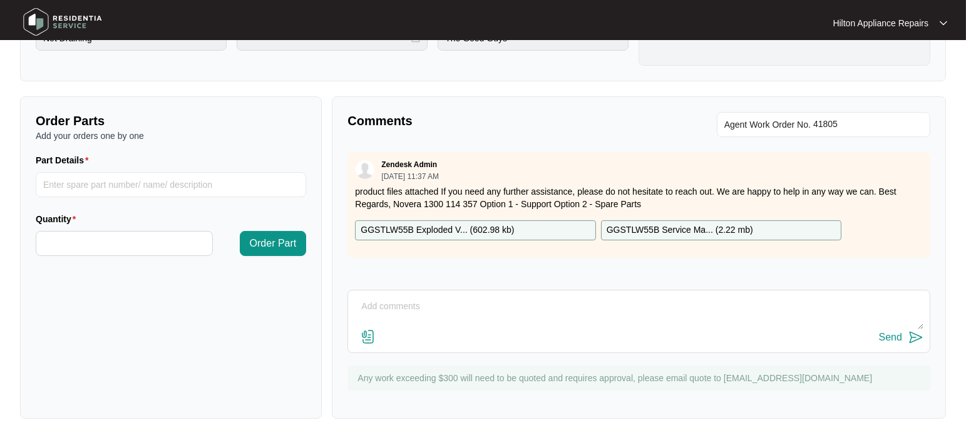
click at [394, 305] on textarea at bounding box center [638, 313] width 569 height 33
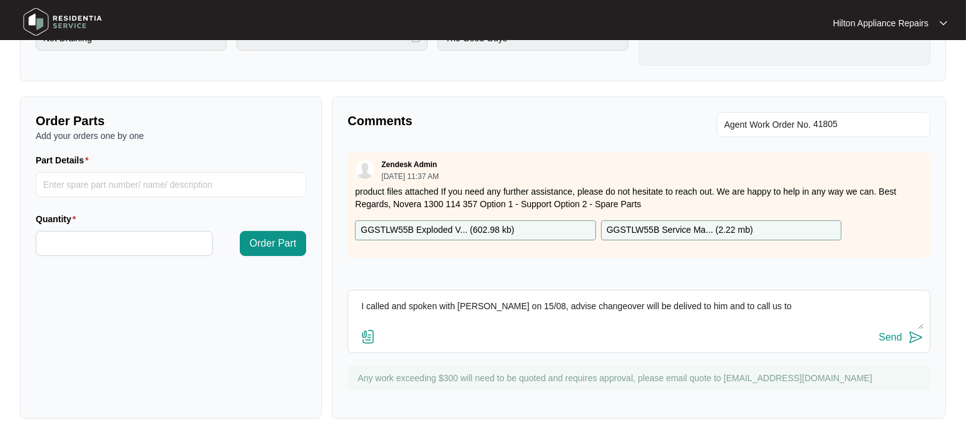
drag, startPoint x: 636, startPoint y: 302, endPoint x: 575, endPoint y: 342, distance: 72.8
click at [575, 342] on div "Send" at bounding box center [638, 337] width 569 height 17
click at [644, 305] on textarea "I called and spoken with Yang on 15/08, advise changeover will be delived to hi…" at bounding box center [638, 313] width 569 height 33
click at [773, 303] on textarea "I called and spoken with Yang on 15/08, advise changeover will be delivered to …" at bounding box center [638, 313] width 569 height 33
click at [682, 306] on textarea "I called and spoken with Yang on 15/08, advise changeover will be delivered to …" at bounding box center [638, 313] width 569 height 33
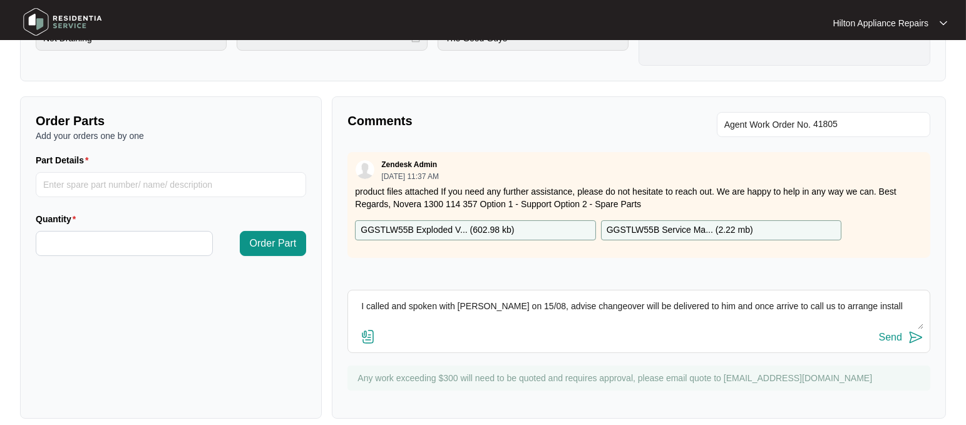
click at [851, 306] on textarea "I called and spoken with Yang on 15/08, advise changeover will be delivered to …" at bounding box center [638, 313] width 569 height 33
drag, startPoint x: 692, startPoint y: 321, endPoint x: 344, endPoint y: 299, distance: 348.1
click at [344, 299] on div "Comments Agent Work Order No. Zendesk Admin 08/28/2025 at 11:37 AM product file…" at bounding box center [639, 257] width 614 height 322
type textarea "I called and spoken with [PERSON_NAME] on 15/08, advise changeover will be deli…"
drag, startPoint x: 718, startPoint y: 346, endPoint x: 710, endPoint y: 342, distance: 8.7
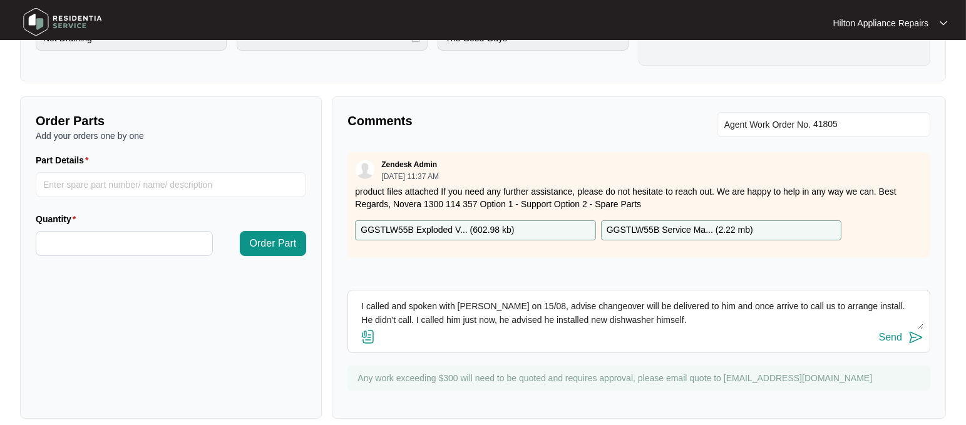
click at [719, 346] on div "I called and spoken with Yang on 15/08, advise changeover will be delivered to …" at bounding box center [638, 321] width 583 height 63
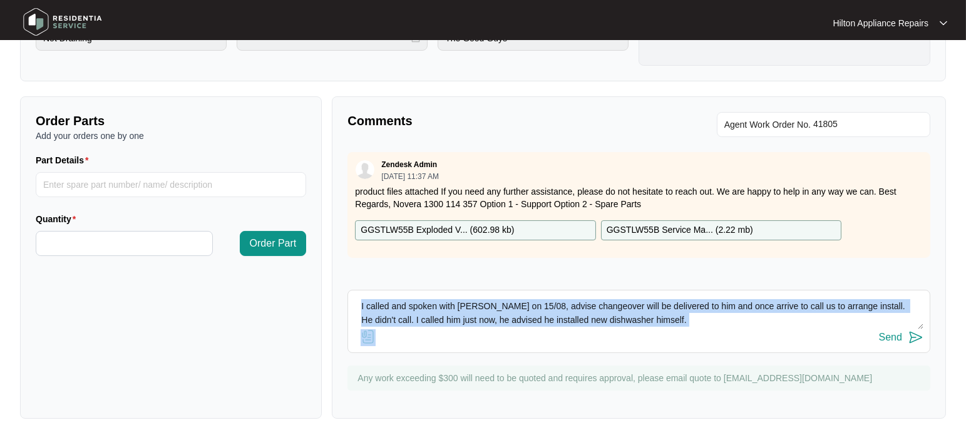
drag, startPoint x: 687, startPoint y: 329, endPoint x: 351, endPoint y: 284, distance: 339.8
click at [351, 284] on div "Comments Agent Work Order No. Zendesk Admin 08/28/2025 at 11:37 AM product file…" at bounding box center [639, 257] width 614 height 322
click at [746, 327] on div "I called and spoken with Yang on 15/08, advise changeover will be delivered to …" at bounding box center [638, 321] width 583 height 63
click at [697, 326] on textarea "I called and spoken with [PERSON_NAME] on 15/08, advise changeover will be deli…" at bounding box center [638, 313] width 569 height 33
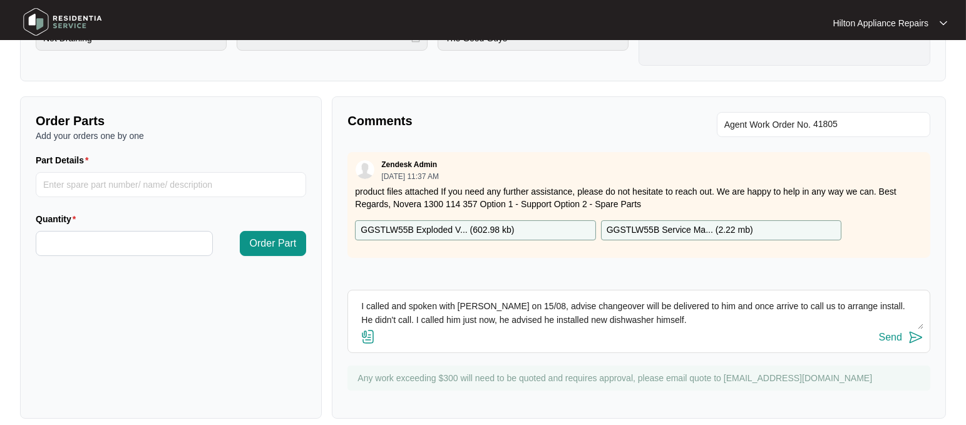
drag, startPoint x: 681, startPoint y: 324, endPoint x: 332, endPoint y: 294, distance: 349.4
click at [332, 294] on div "Comments Agent Work Order No. Zendesk Admin 08/28/2025 at 11:37 AM product file…" at bounding box center [639, 257] width 614 height 322
click at [890, 337] on div "Send" at bounding box center [890, 337] width 23 height 11
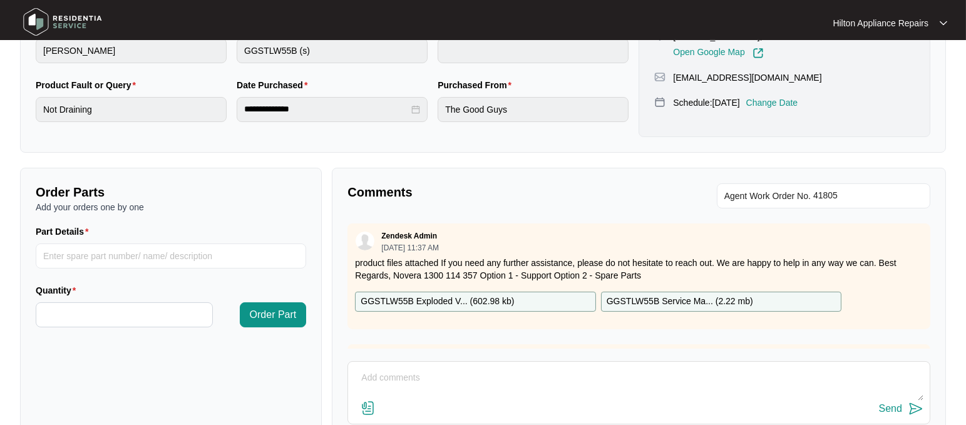
scroll to position [0, 0]
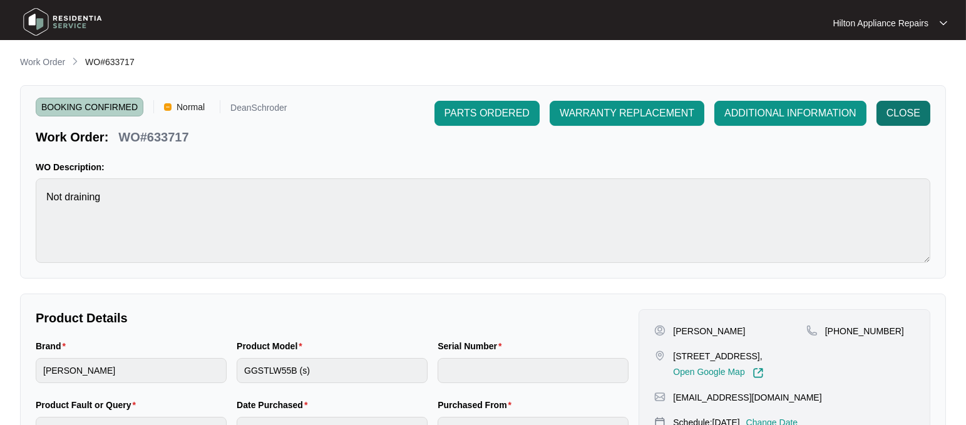
click at [893, 108] on span "CLOSE" at bounding box center [904, 113] width 34 height 15
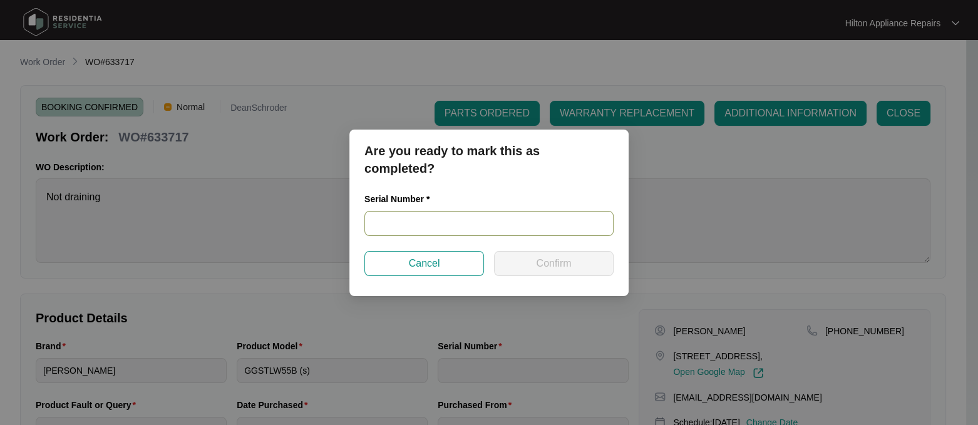
drag, startPoint x: 364, startPoint y: 225, endPoint x: 501, endPoint y: 223, distance: 136.5
click at [366, 225] on input "text" at bounding box center [488, 223] width 249 height 25
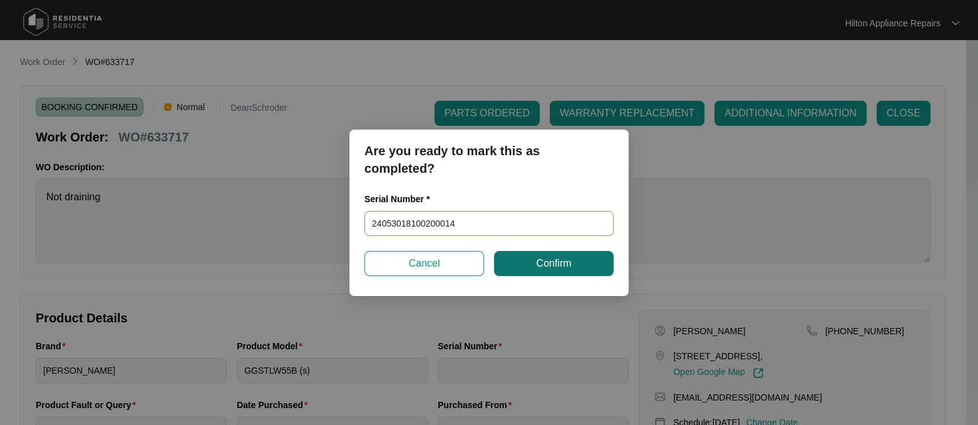
type input "24053018100200014"
click at [537, 265] on span "Confirm" at bounding box center [553, 263] width 35 height 15
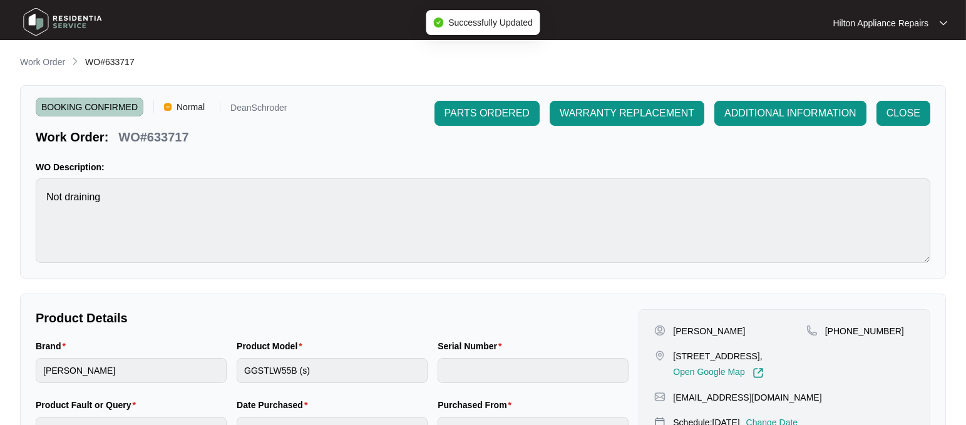
type input "24053018100200014"
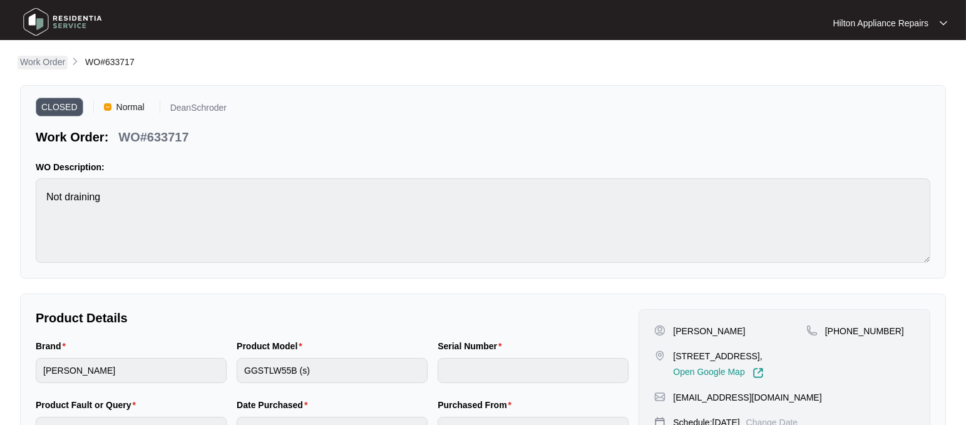
click at [39, 59] on p "Work Order" at bounding box center [42, 62] width 45 height 13
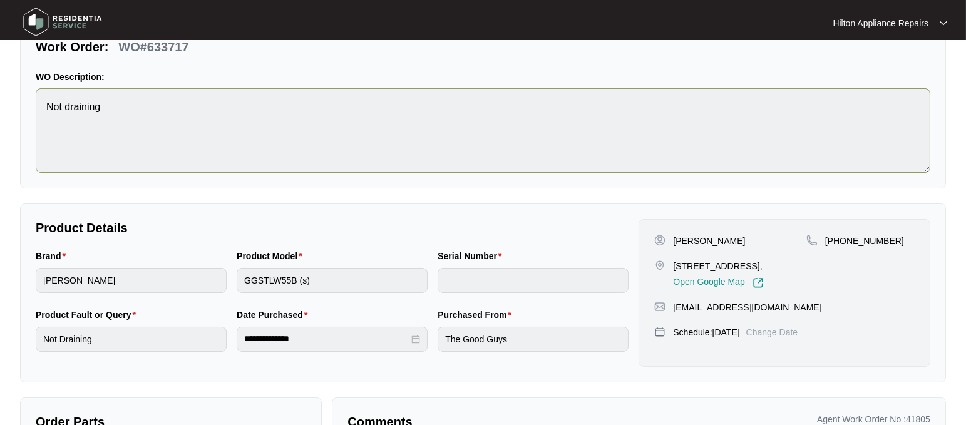
scroll to position [157, 0]
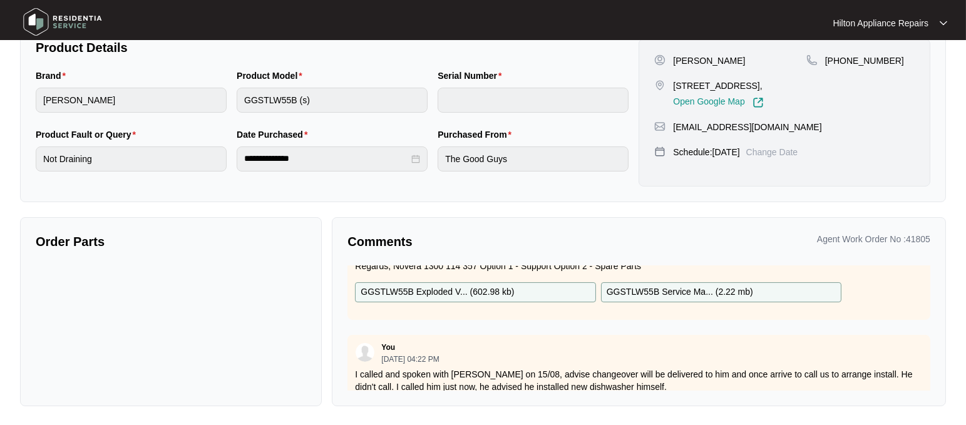
scroll to position [73, 0]
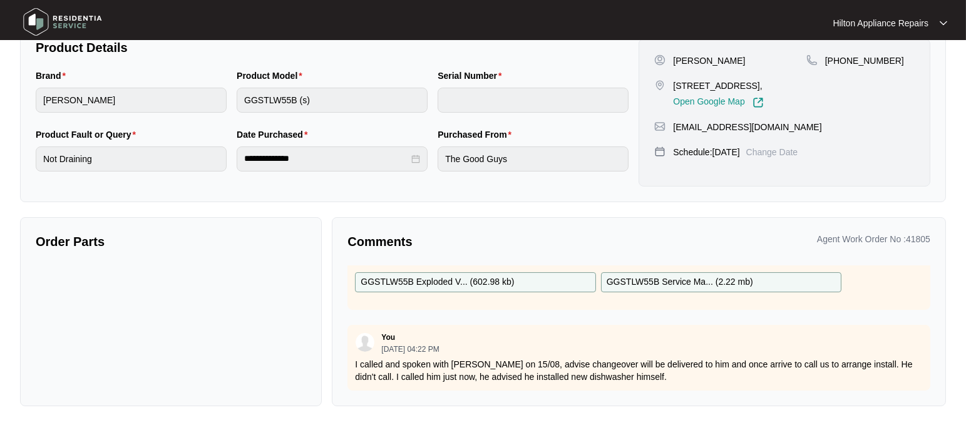
click at [637, 365] on p "I called and spoken with [PERSON_NAME] on 15/08, advise changeover will be deli…" at bounding box center [639, 370] width 568 height 25
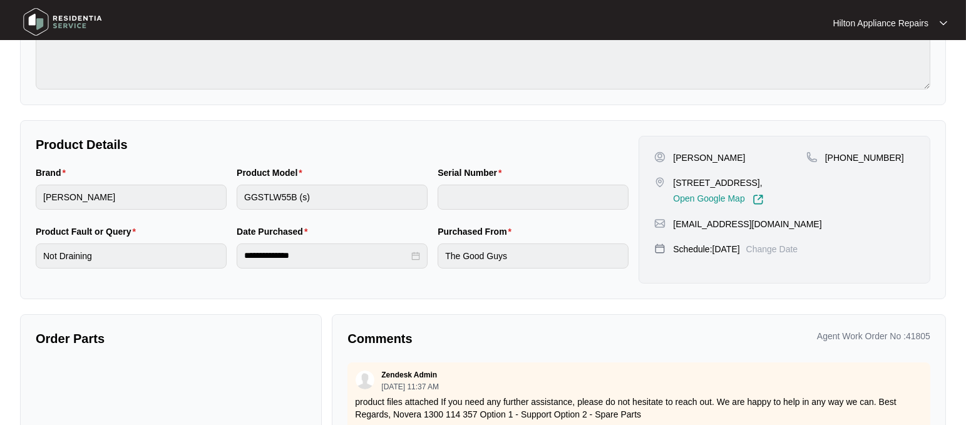
scroll to position [0, 0]
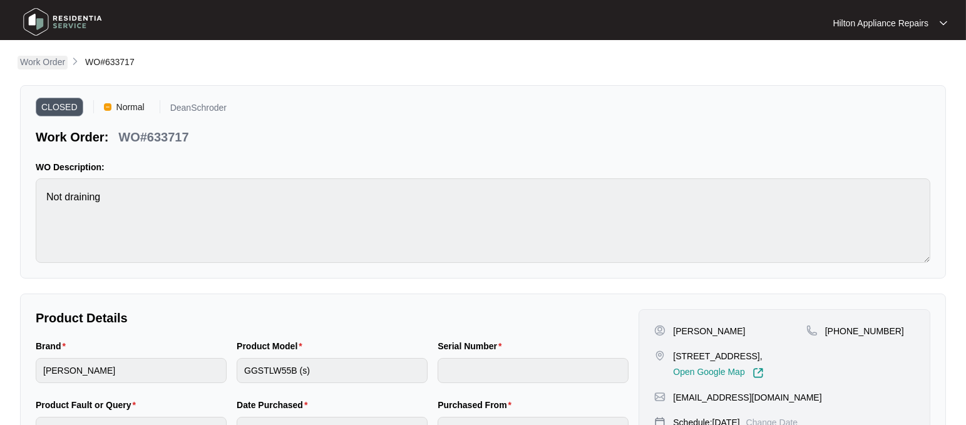
click at [29, 58] on p "Work Order" at bounding box center [42, 62] width 45 height 13
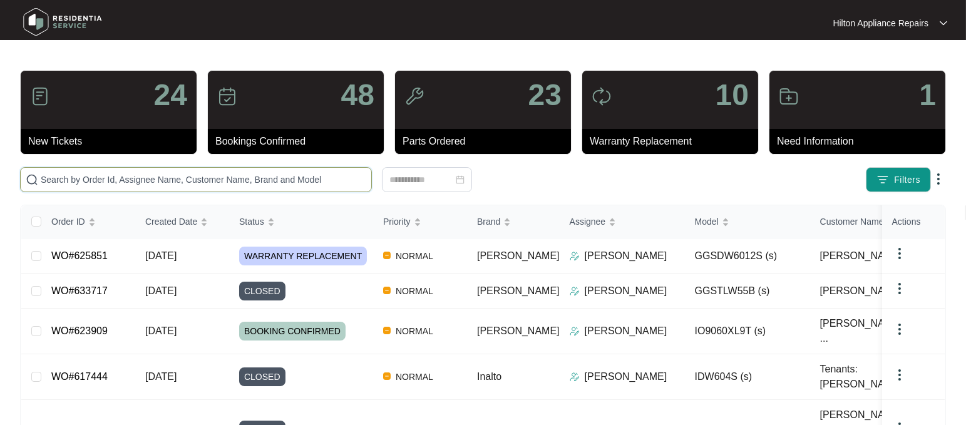
click at [59, 182] on input "text" at bounding box center [204, 180] width 326 height 14
paste input "625851"
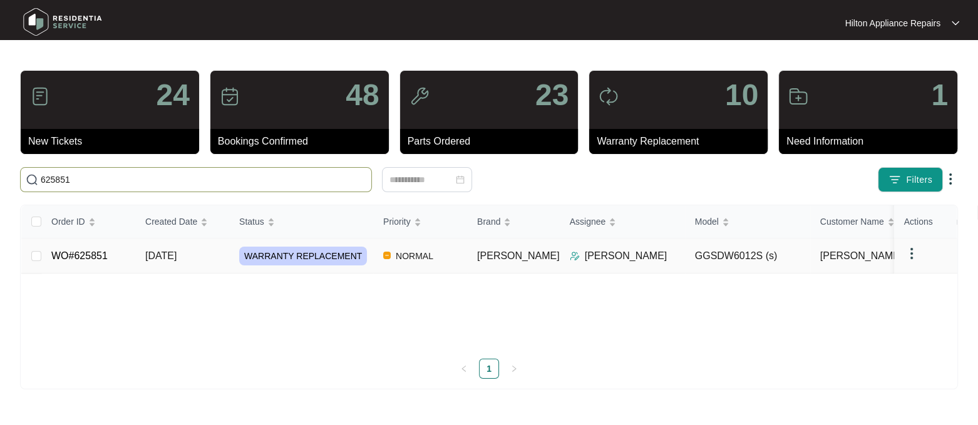
type input "625851"
click at [153, 255] on span "[DATE]" at bounding box center [160, 255] width 31 height 11
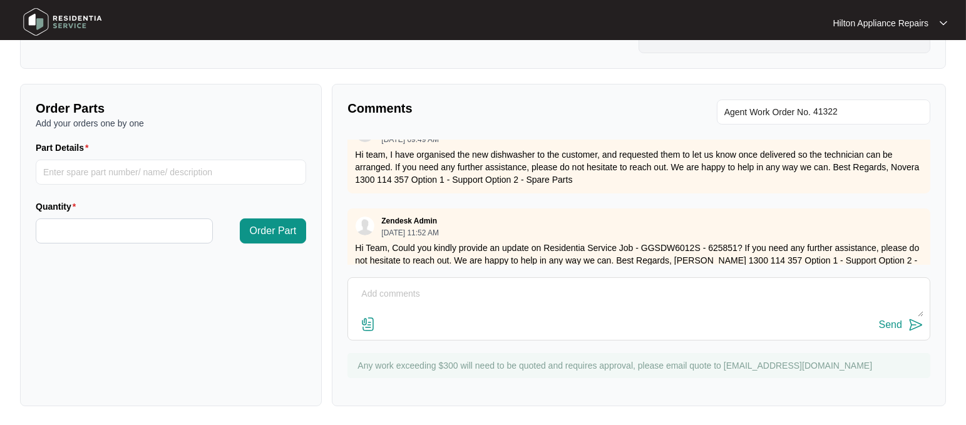
scroll to position [289, 0]
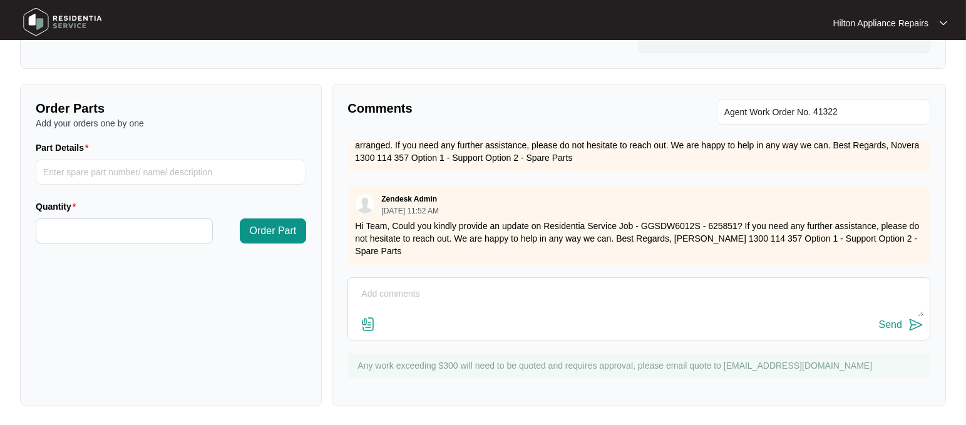
click at [388, 284] on textarea at bounding box center [638, 300] width 569 height 33
paste textarea "I called and spoken with [PERSON_NAME] on 15/08, advise changeover will be deli…"
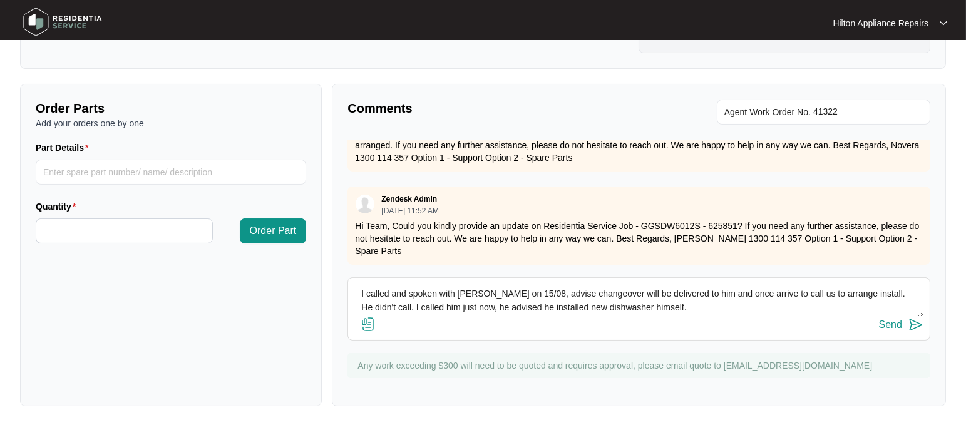
type textarea "I called and spoken with [PERSON_NAME] on 15/08, advise changeover will be deli…"
click at [892, 324] on div "Send" at bounding box center [890, 324] width 23 height 11
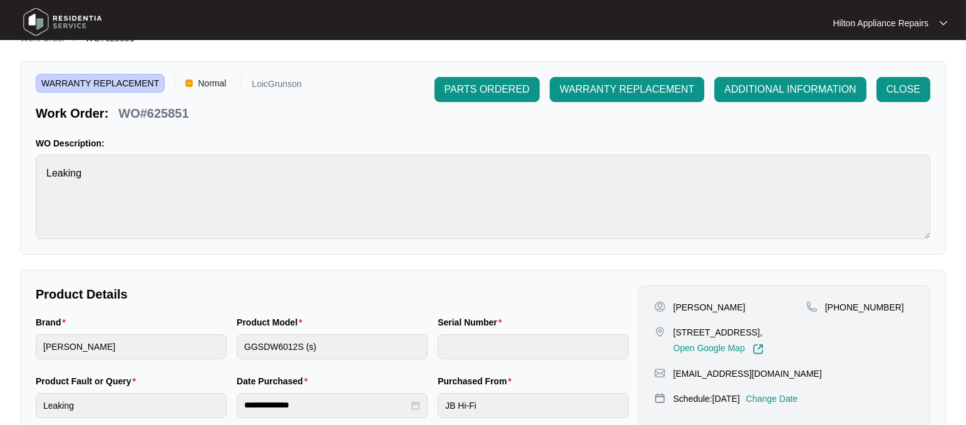
scroll to position [0, 0]
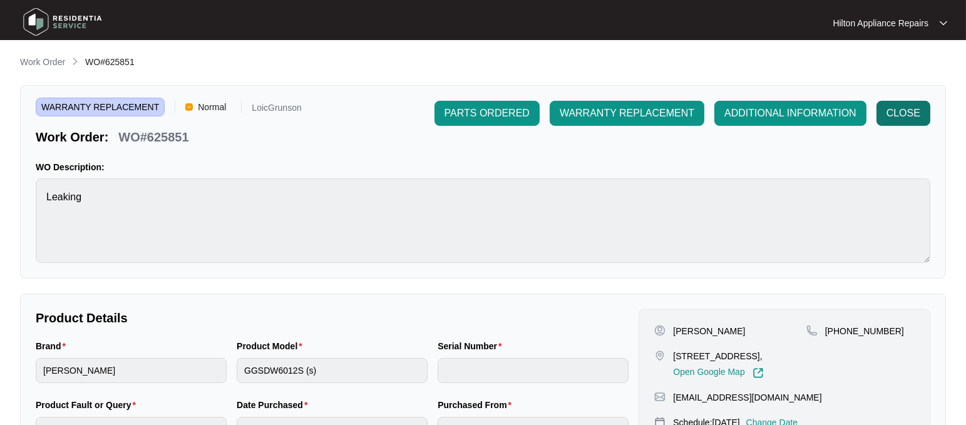
click at [901, 108] on span "CLOSE" at bounding box center [904, 113] width 34 height 15
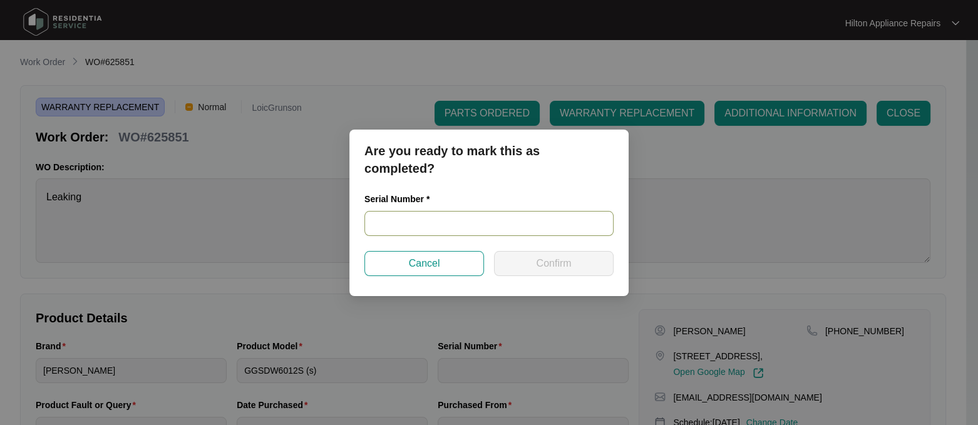
click at [381, 217] on input "text" at bounding box center [488, 223] width 249 height 25
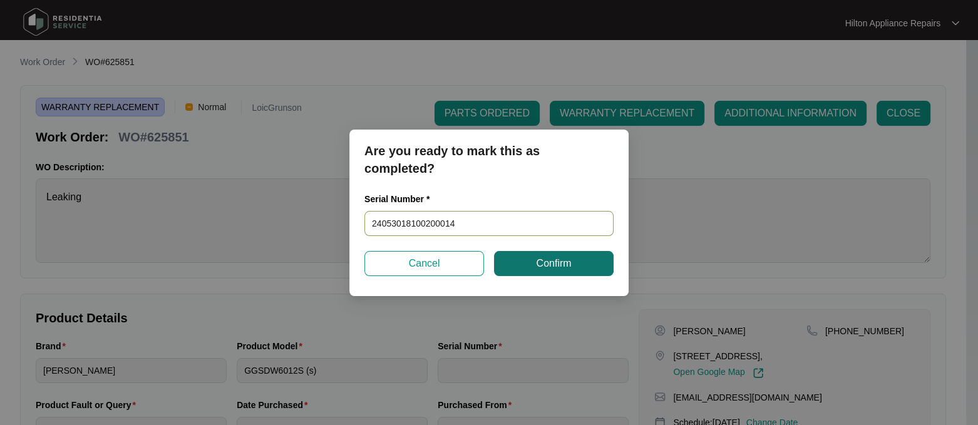
type input "24053018100200014"
click at [554, 255] on button "Confirm" at bounding box center [554, 263] width 120 height 25
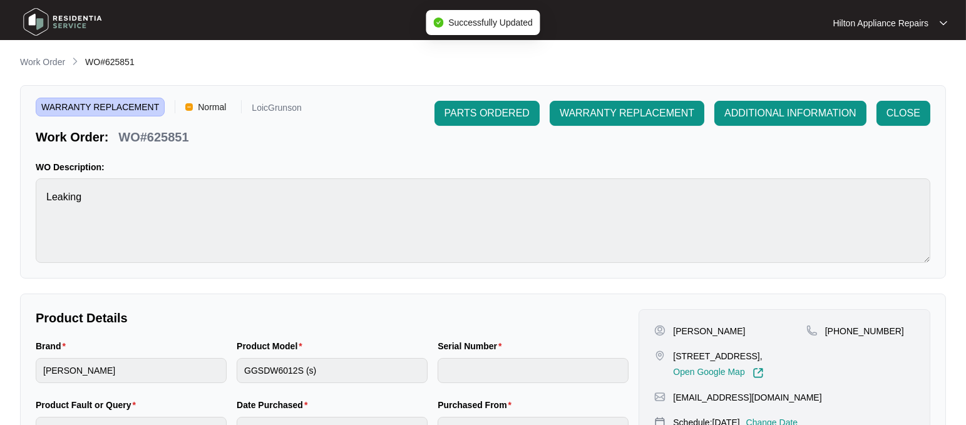
type input "24053018100200014"
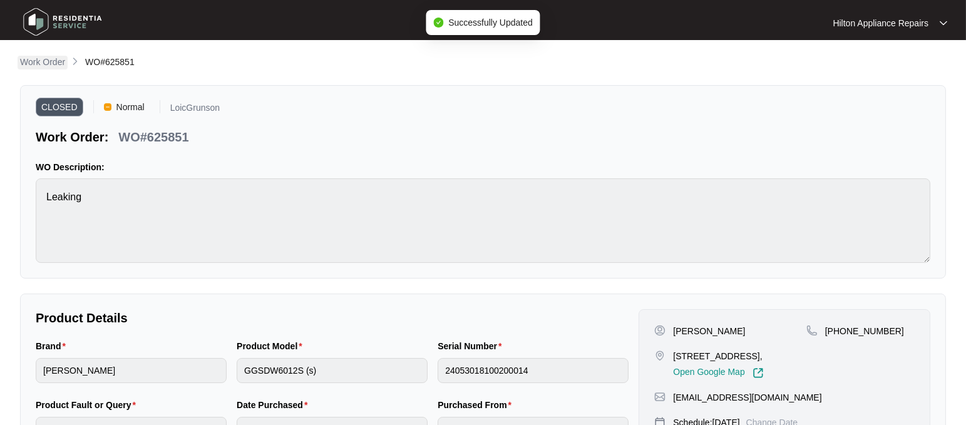
click at [41, 58] on p "Work Order" at bounding box center [42, 62] width 45 height 13
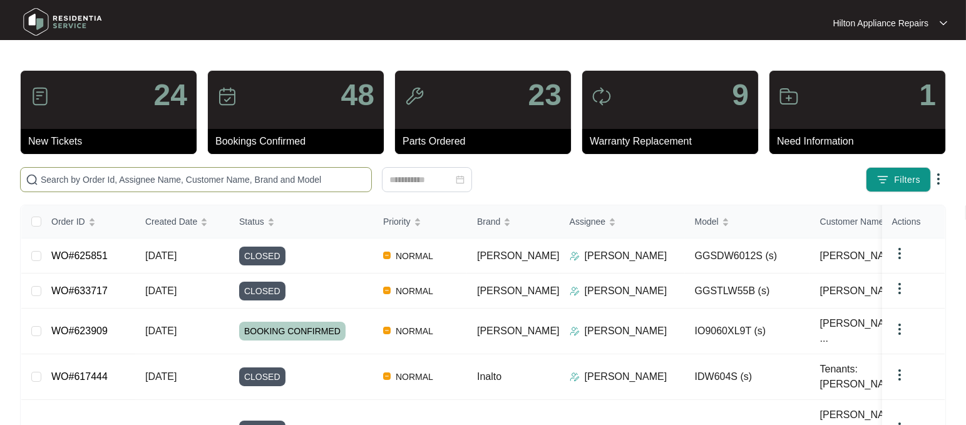
click at [65, 175] on input "text" at bounding box center [204, 180] width 326 height 14
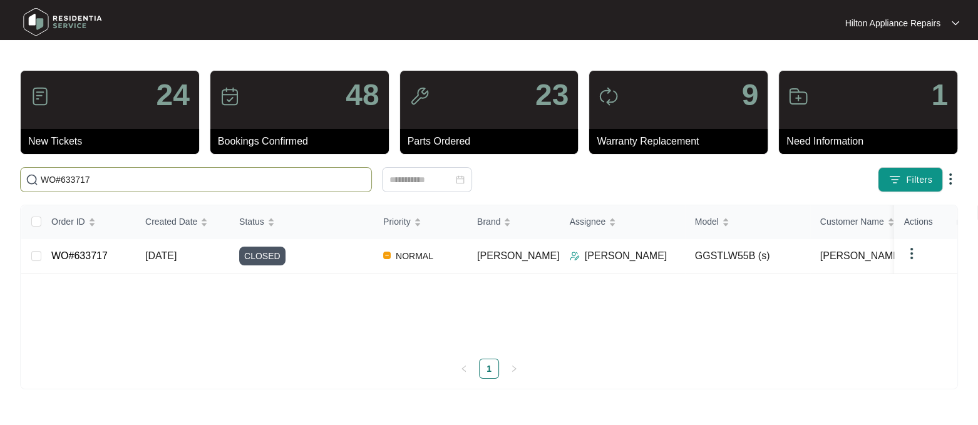
type input "WO#633717"
click at [171, 253] on span "[DATE]" at bounding box center [160, 255] width 31 height 11
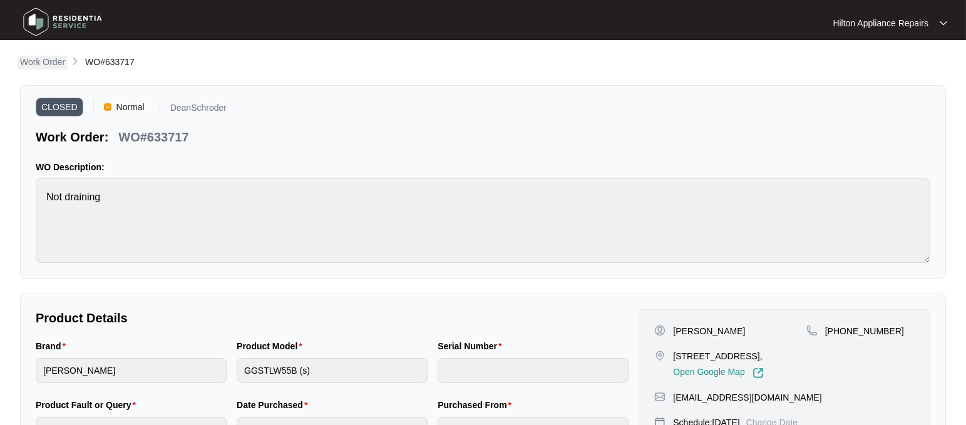
click at [46, 61] on p "Work Order" at bounding box center [42, 62] width 45 height 13
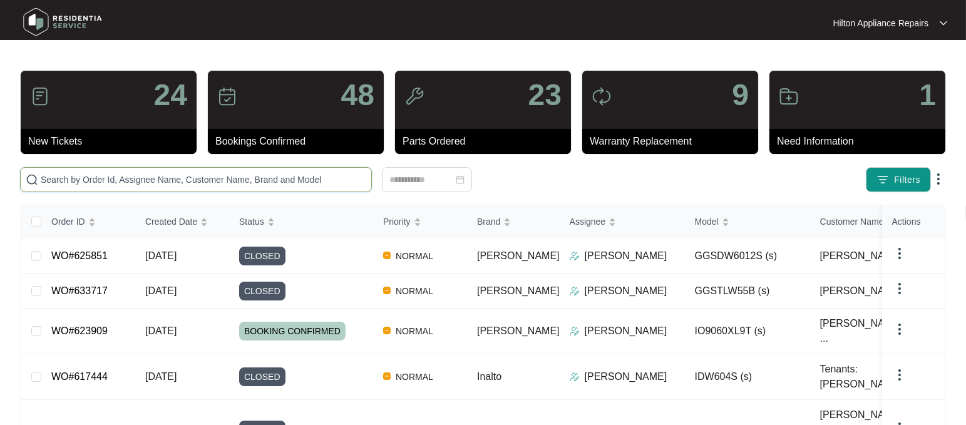
click at [52, 174] on input "text" at bounding box center [204, 180] width 326 height 14
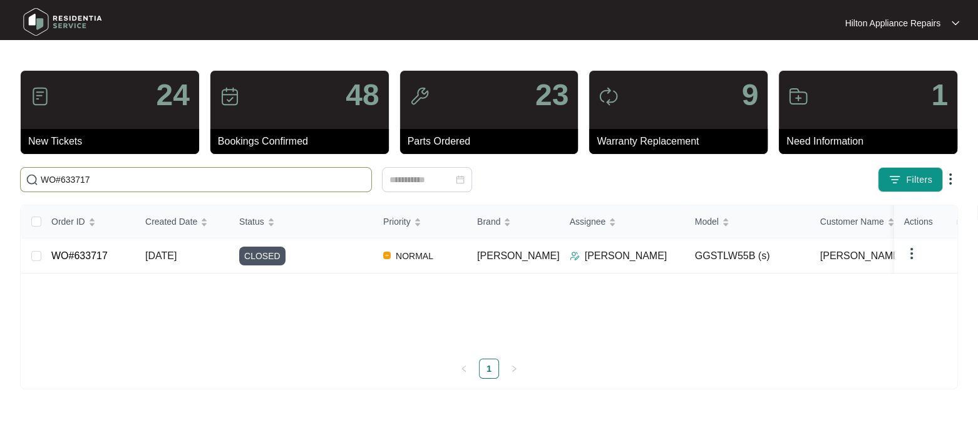
type input "WO#633717"
click at [172, 253] on span "[DATE]" at bounding box center [160, 255] width 31 height 11
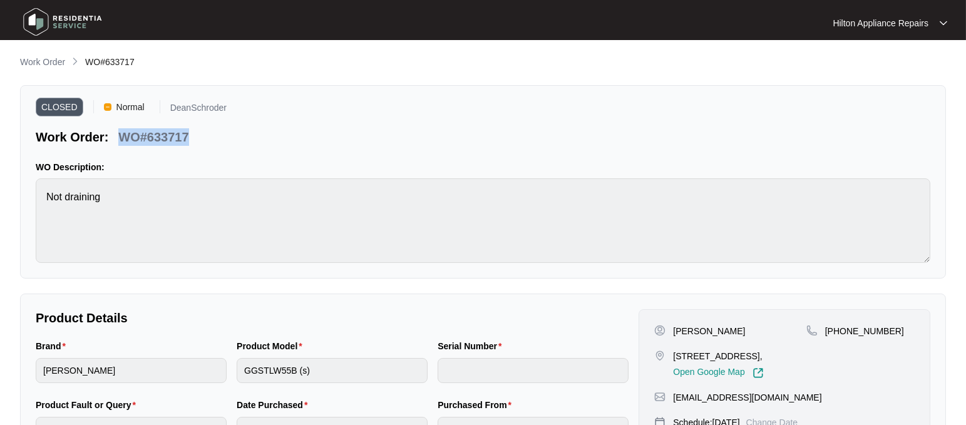
drag, startPoint x: 217, startPoint y: 133, endPoint x: 122, endPoint y: 136, distance: 95.2
click at [122, 136] on div "Work Order: WO#633717" at bounding box center [131, 135] width 191 height 22
copy p "WO#633717"
click at [43, 62] on p "Work Order" at bounding box center [42, 62] width 45 height 13
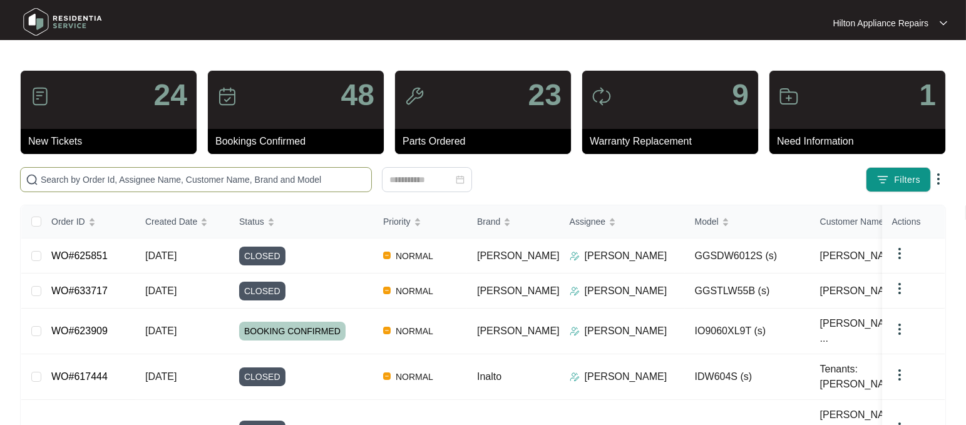
click at [108, 179] on input "text" at bounding box center [204, 180] width 326 height 14
paste input "WO#633717"
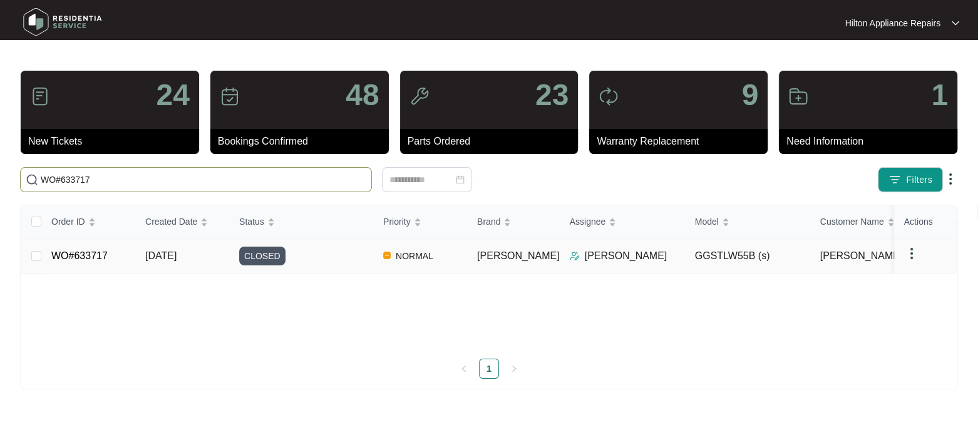
type input "WO#633717"
click at [156, 255] on span "[DATE]" at bounding box center [160, 255] width 31 height 11
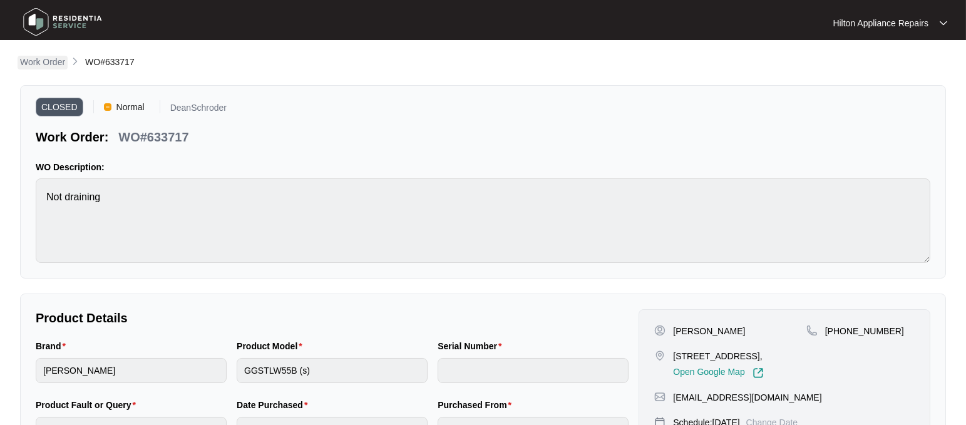
click at [43, 57] on p "Work Order" at bounding box center [42, 62] width 45 height 13
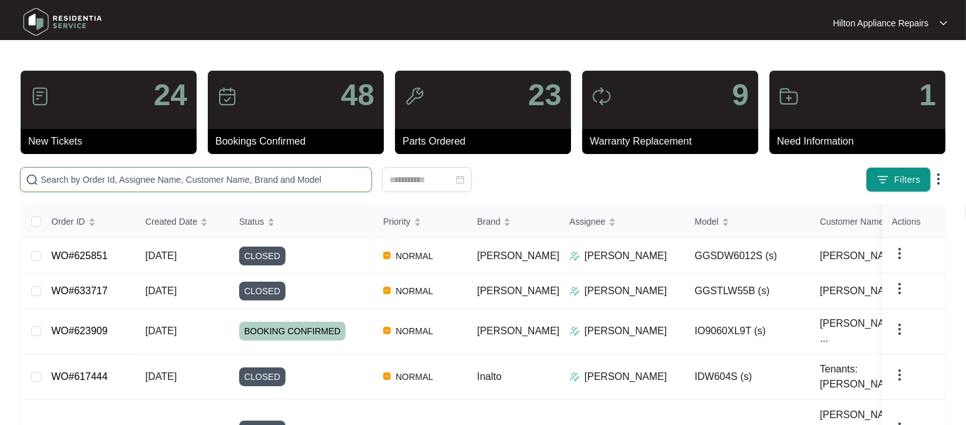
click at [75, 174] on input "text" at bounding box center [204, 180] width 326 height 14
click at [65, 181] on input "text" at bounding box center [204, 180] width 326 height 14
paste input "WO#633717"
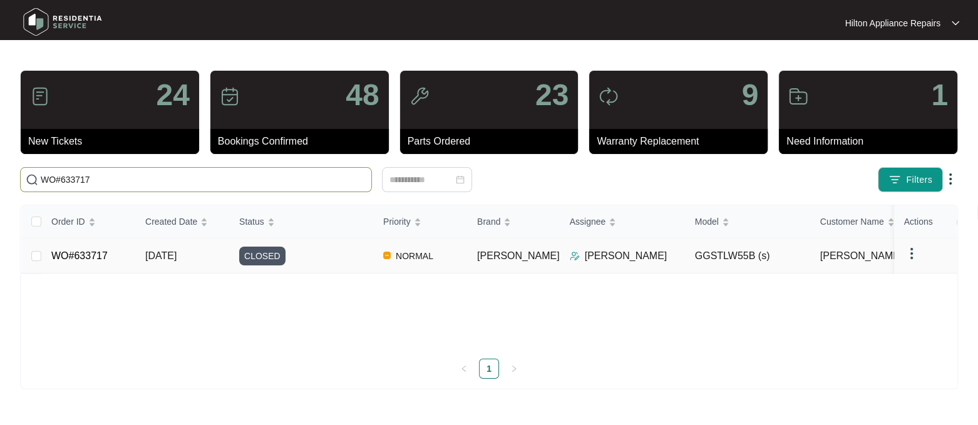
type input "WO#633717"
click at [163, 258] on span "[DATE]" at bounding box center [160, 255] width 31 height 11
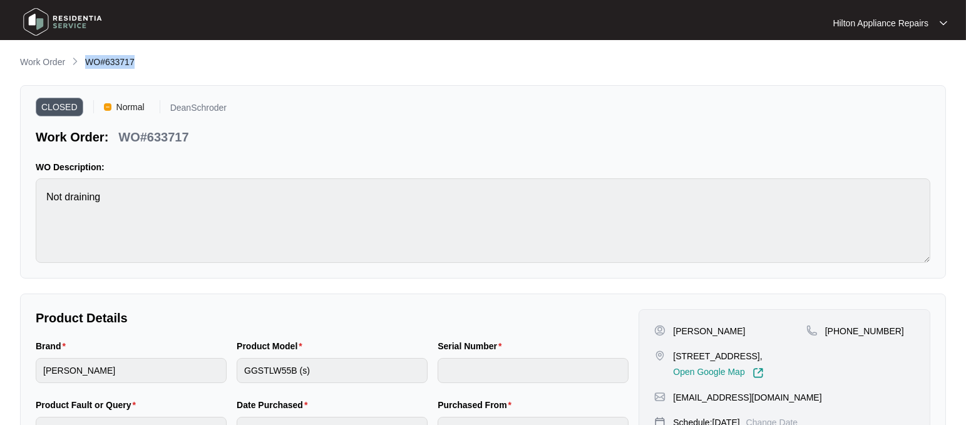
drag, startPoint x: 146, startPoint y: 64, endPoint x: 88, endPoint y: 54, distance: 59.1
click at [88, 54] on main "**********" at bounding box center [483, 348] width 966 height 697
copy span "WO#633717"
click at [950, 24] on div "Hilton Appliance Repairs Hilton App..." at bounding box center [835, 23] width 235 height 13
click at [945, 23] on img at bounding box center [944, 23] width 8 height 6
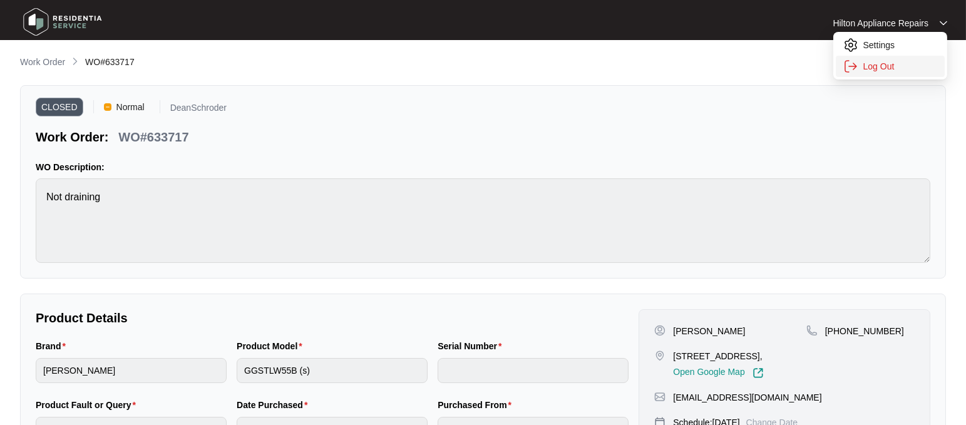
click at [868, 70] on p "Log Out" at bounding box center [900, 66] width 75 height 13
